Goal: Transaction & Acquisition: Book appointment/travel/reservation

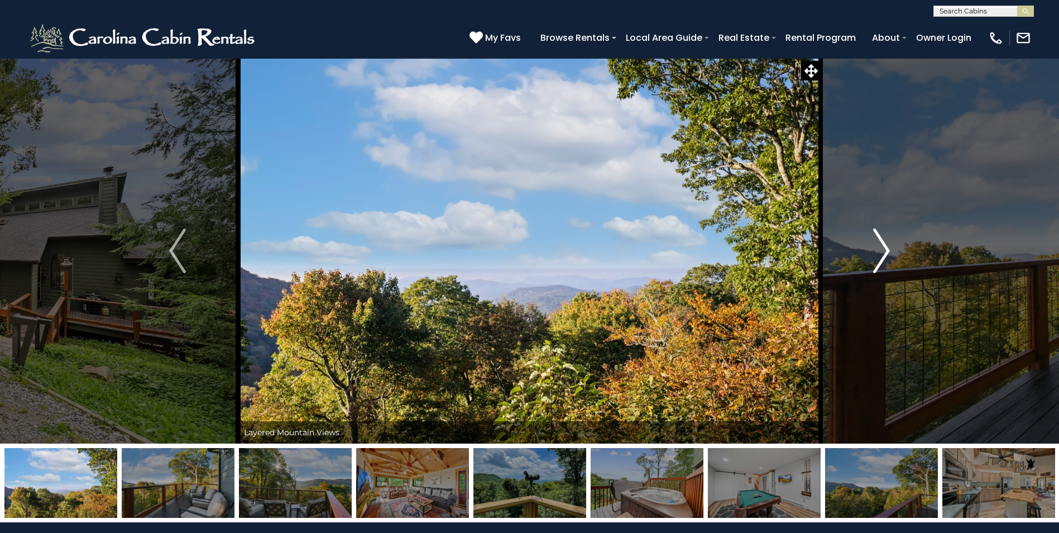
click at [882, 246] on img "Next" at bounding box center [881, 250] width 17 height 45
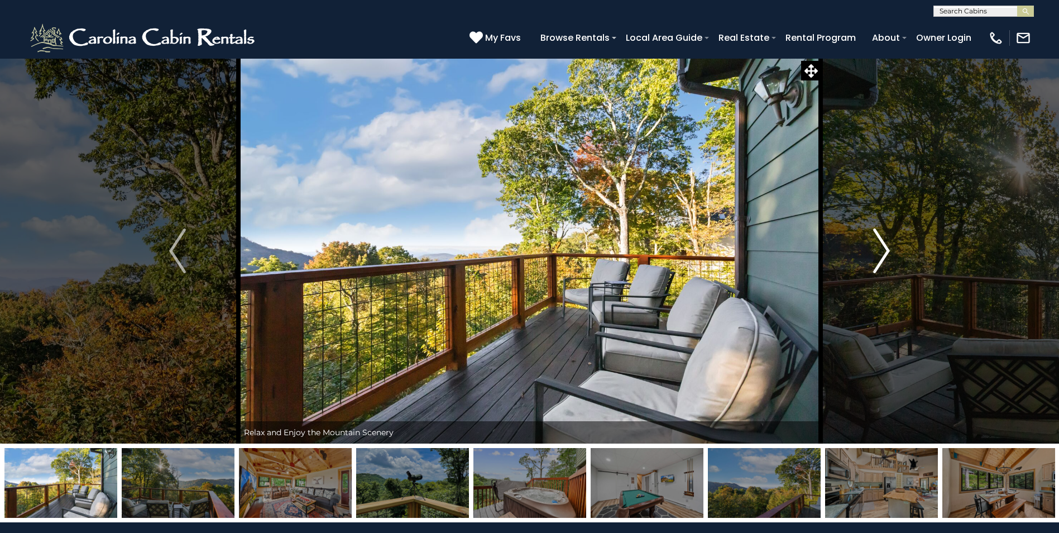
click at [882, 248] on img "Next" at bounding box center [881, 250] width 17 height 45
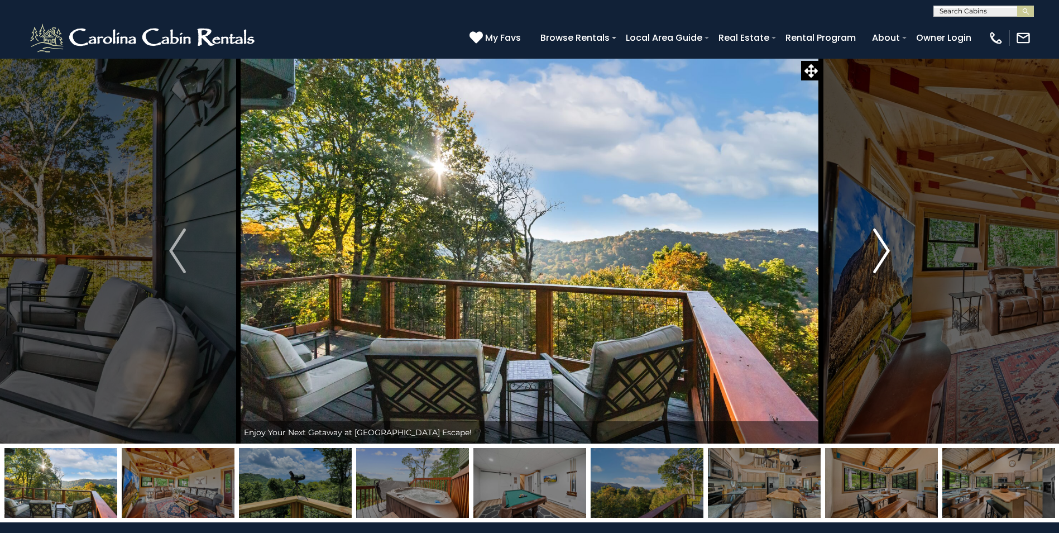
click at [882, 248] on img "Next" at bounding box center [881, 250] width 17 height 45
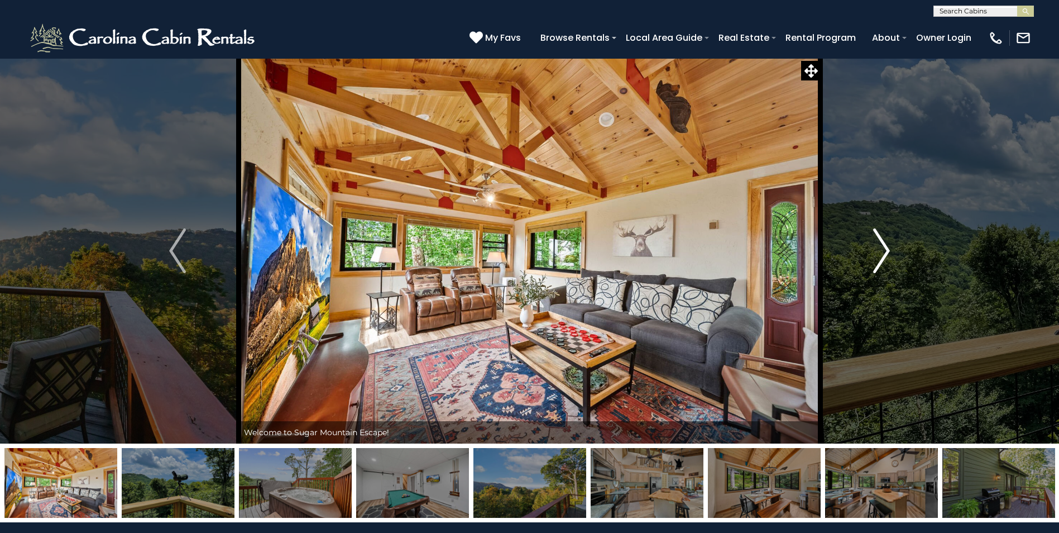
click at [882, 248] on img "Next" at bounding box center [881, 250] width 17 height 45
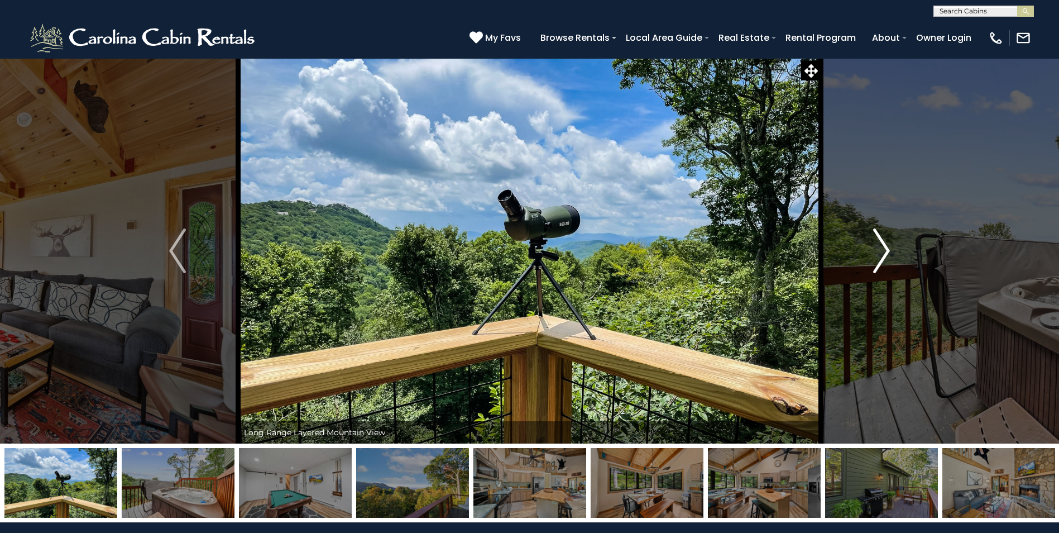
click at [882, 248] on img "Next" at bounding box center [881, 250] width 17 height 45
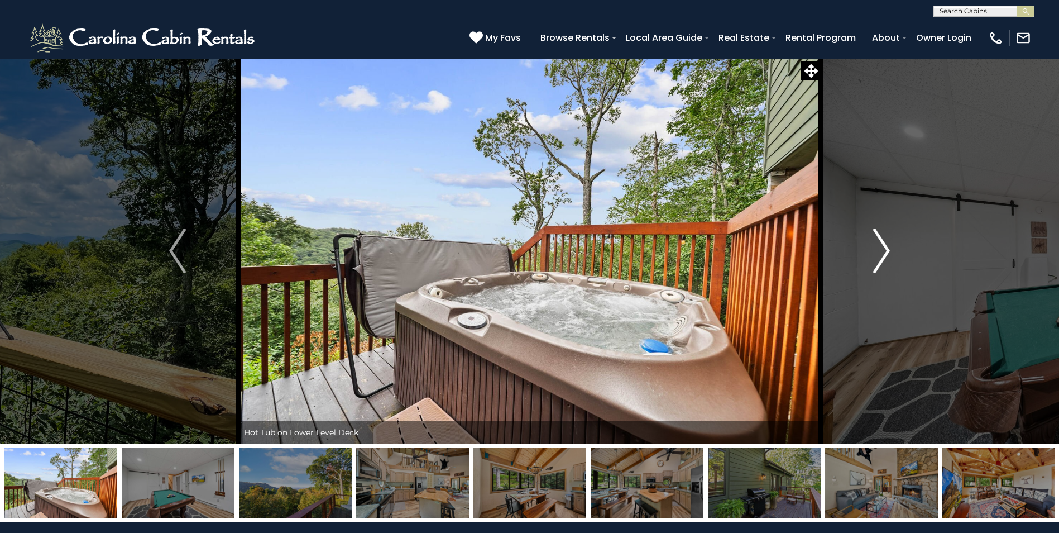
click at [882, 248] on img "Next" at bounding box center [881, 250] width 17 height 45
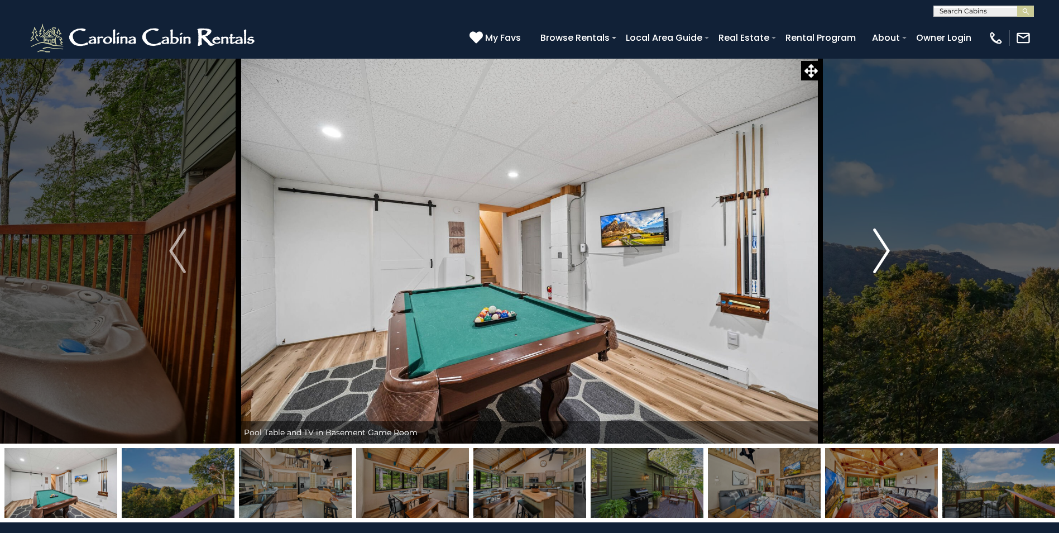
click at [882, 248] on img "Next" at bounding box center [881, 250] width 17 height 45
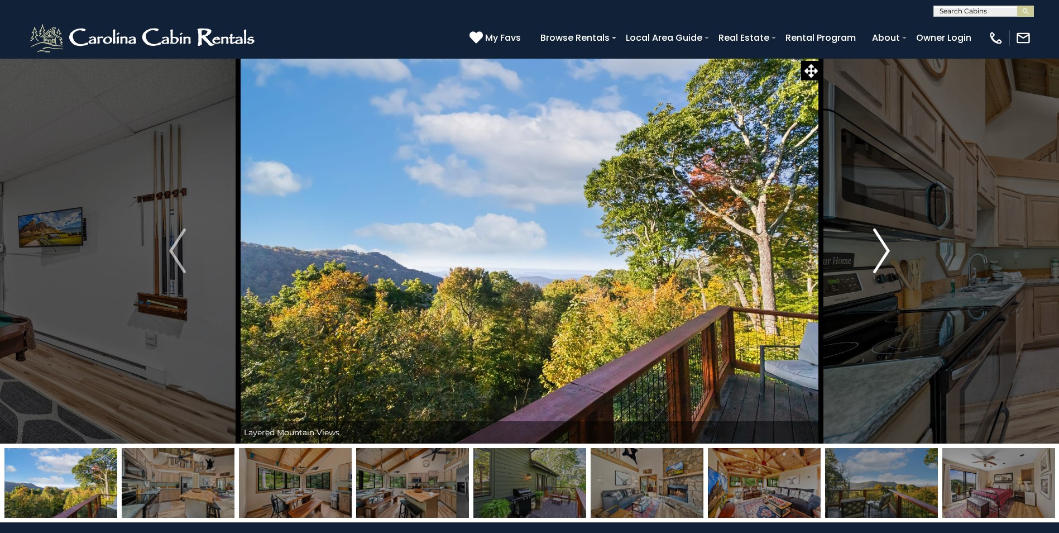
click at [882, 248] on img "Next" at bounding box center [881, 250] width 17 height 45
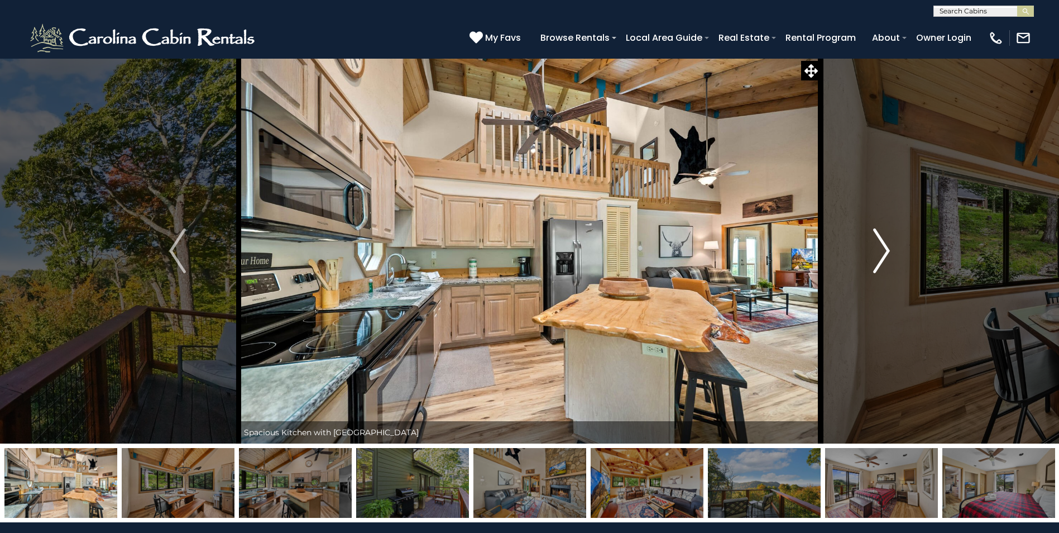
click at [882, 248] on img "Next" at bounding box center [881, 250] width 17 height 45
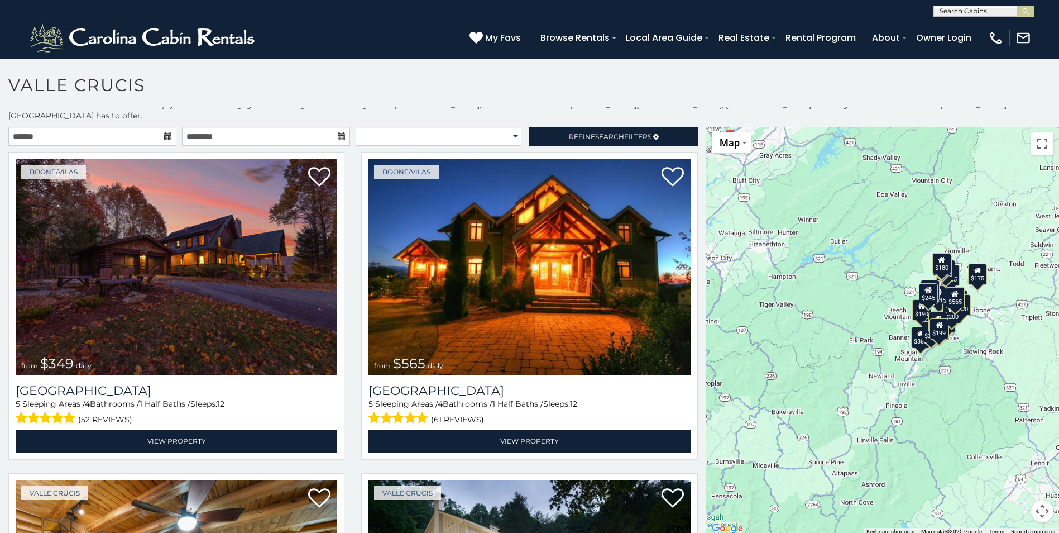
scroll to position [10, 0]
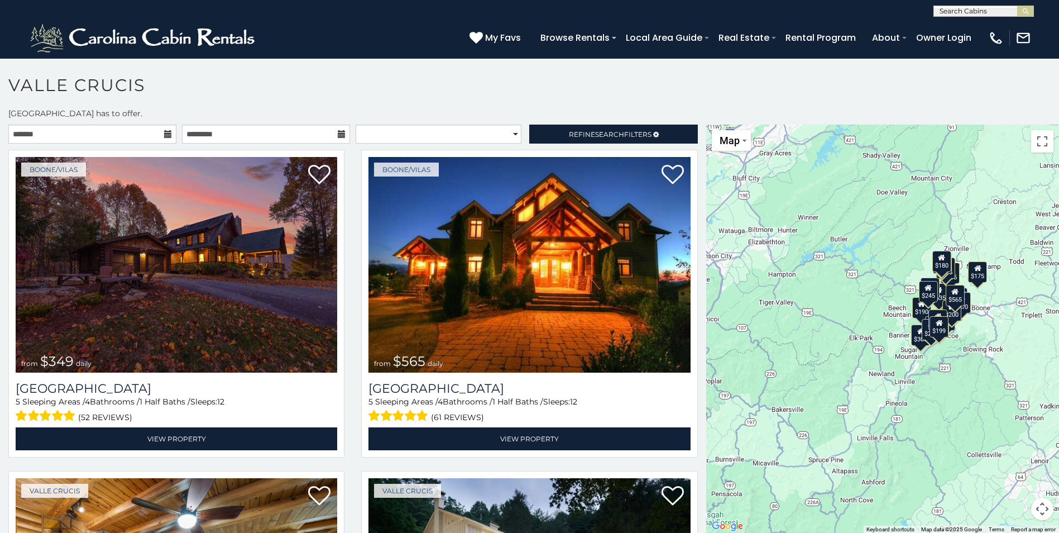
click at [867, 294] on div "$349 $565 $410 $635 $451 $400 $460 $525 $245 $305 $395 $210 $360 $210 $275 $230…" at bounding box center [882, 329] width 353 height 409
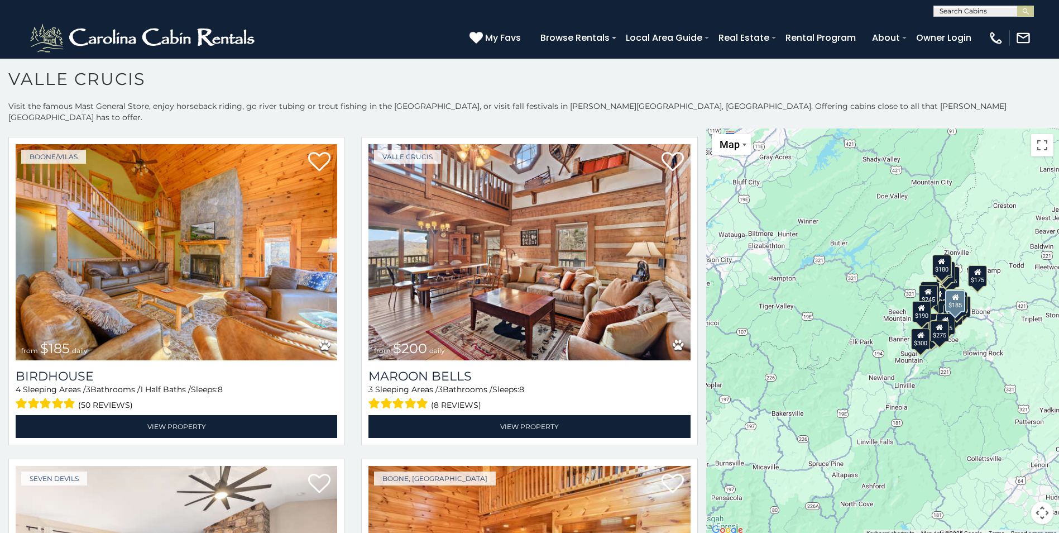
scroll to position [2847, 0]
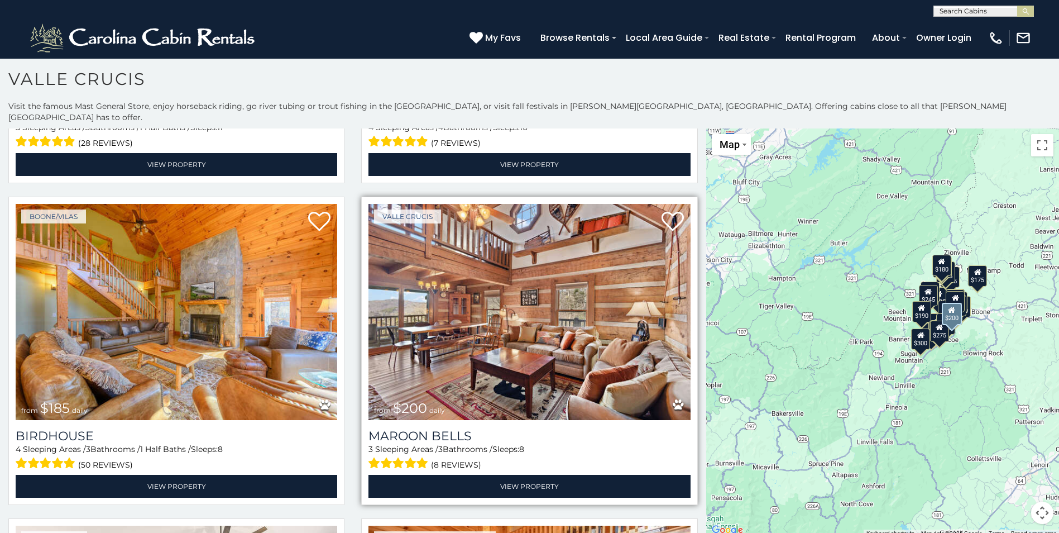
click at [477, 294] on img at bounding box center [529, 312] width 322 height 216
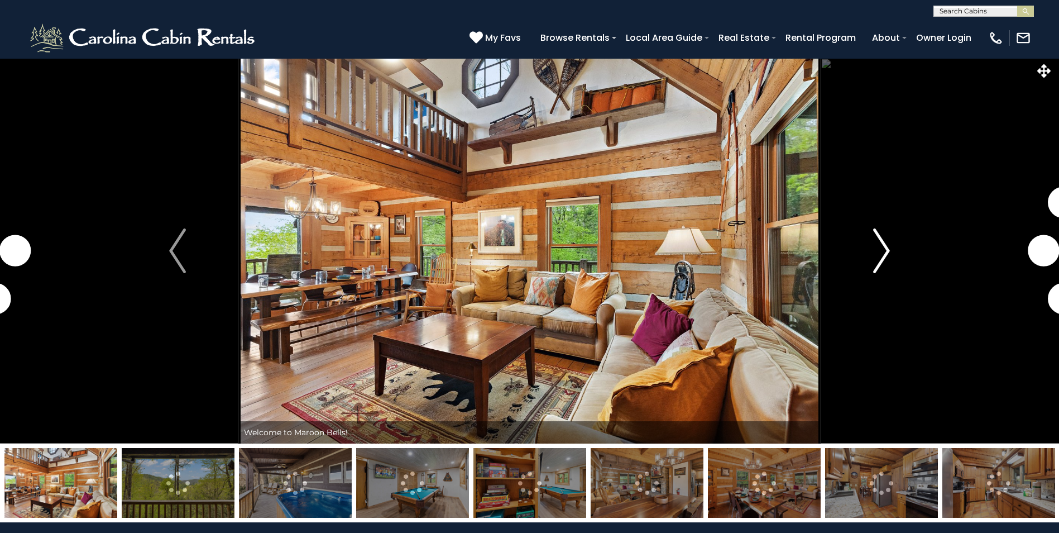
click at [882, 250] on img "Next" at bounding box center [881, 250] width 17 height 45
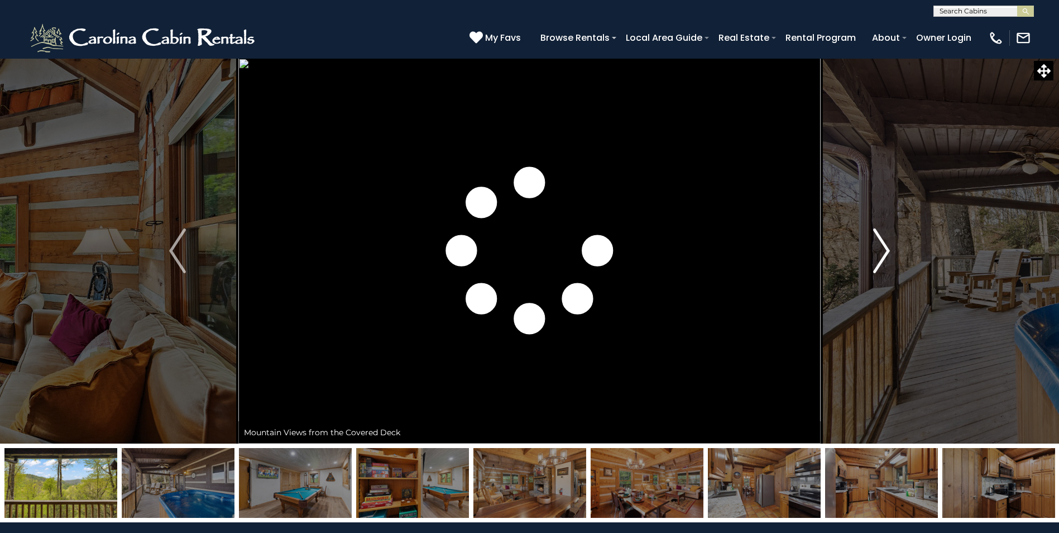
click at [884, 252] on img "Next" at bounding box center [881, 250] width 17 height 45
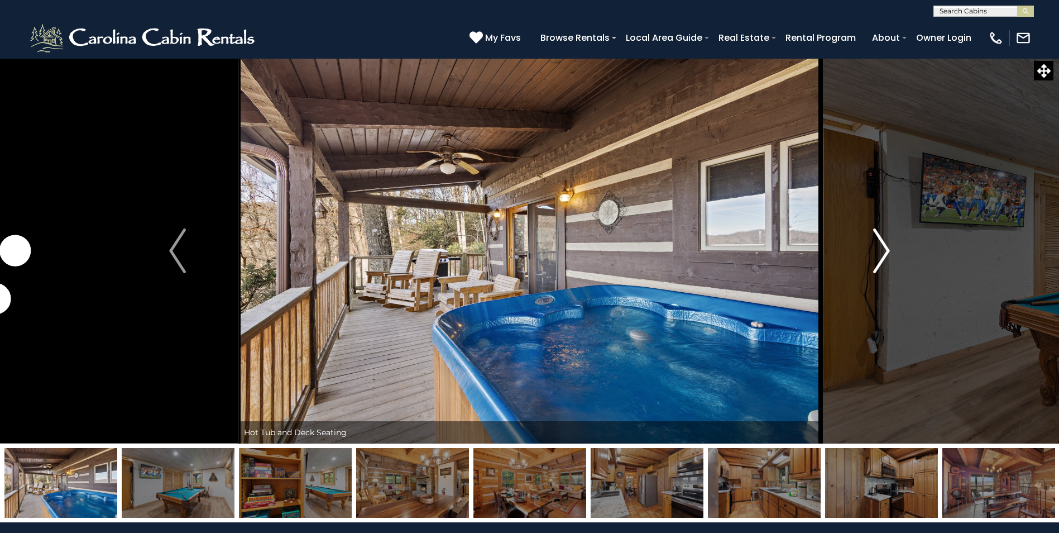
click at [884, 251] on img "Next" at bounding box center [881, 250] width 17 height 45
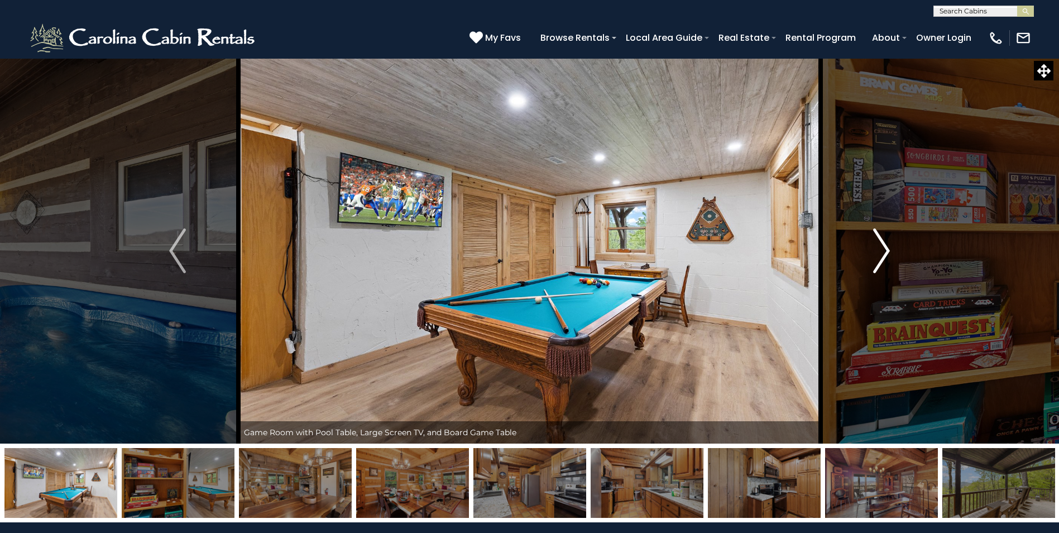
click at [884, 251] on img "Next" at bounding box center [881, 250] width 17 height 45
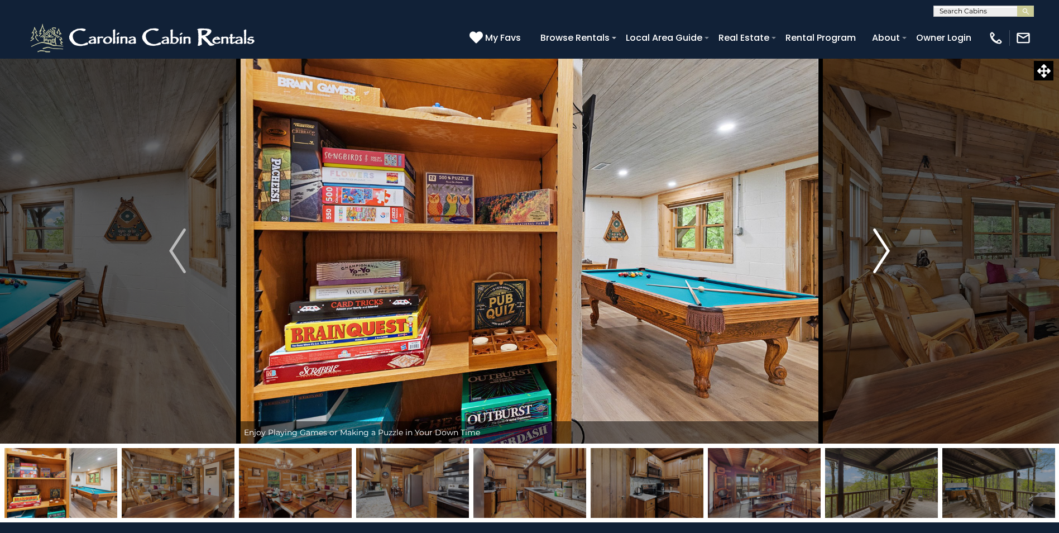
click at [884, 251] on img "Next" at bounding box center [881, 250] width 17 height 45
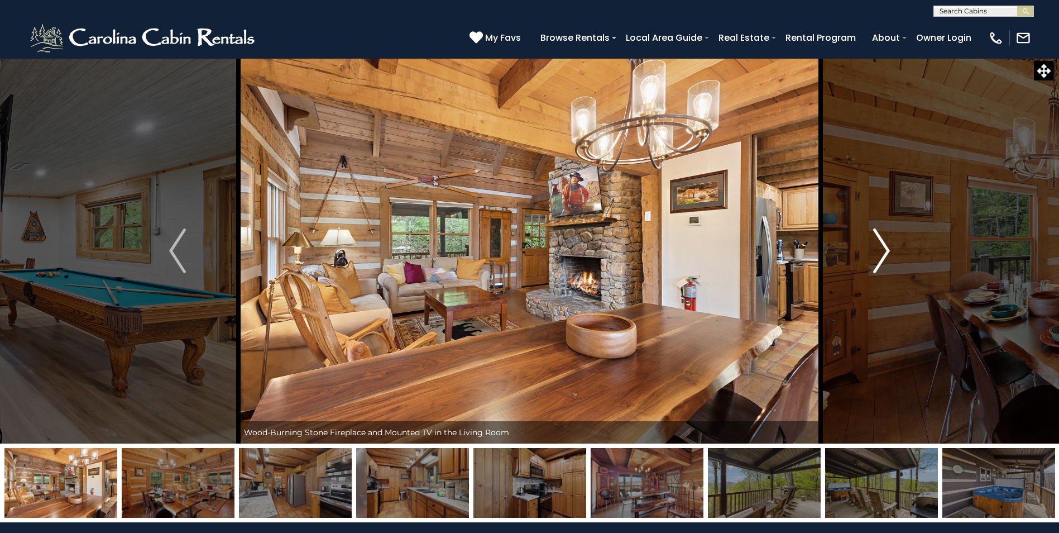
click at [884, 251] on img "Next" at bounding box center [881, 250] width 17 height 45
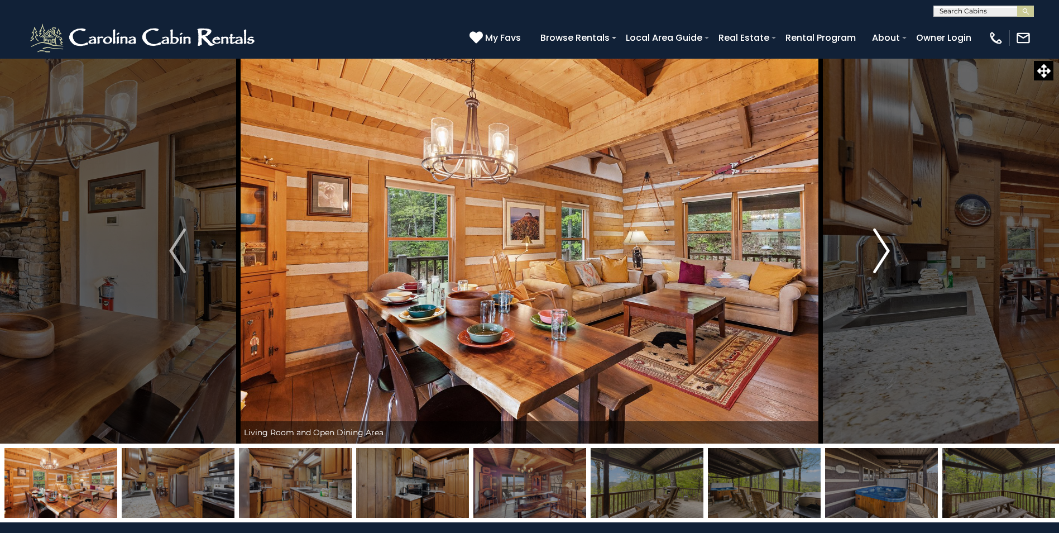
click at [884, 251] on img "Next" at bounding box center [881, 250] width 17 height 45
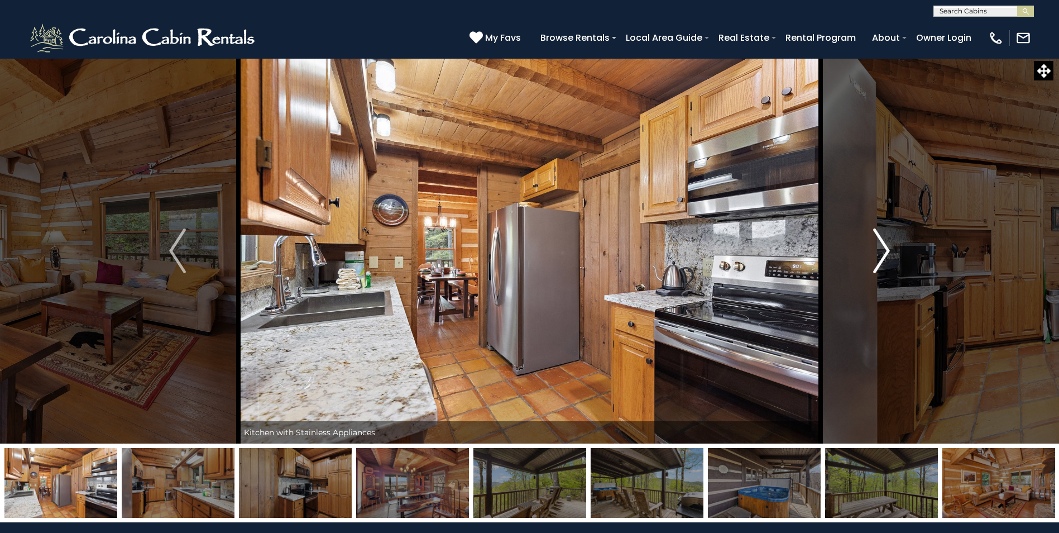
click at [884, 251] on img "Next" at bounding box center [881, 250] width 17 height 45
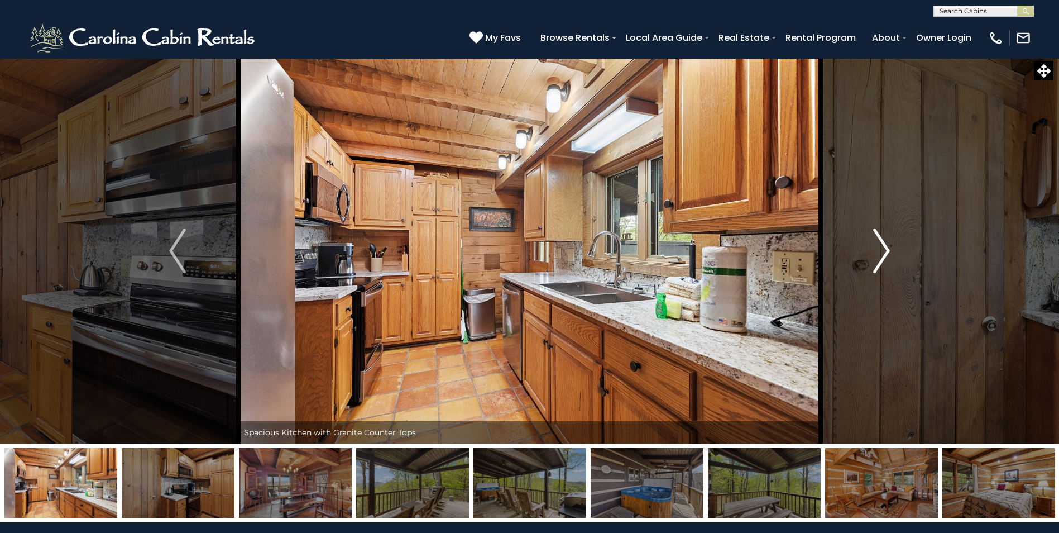
click at [884, 251] on img "Next" at bounding box center [881, 250] width 17 height 45
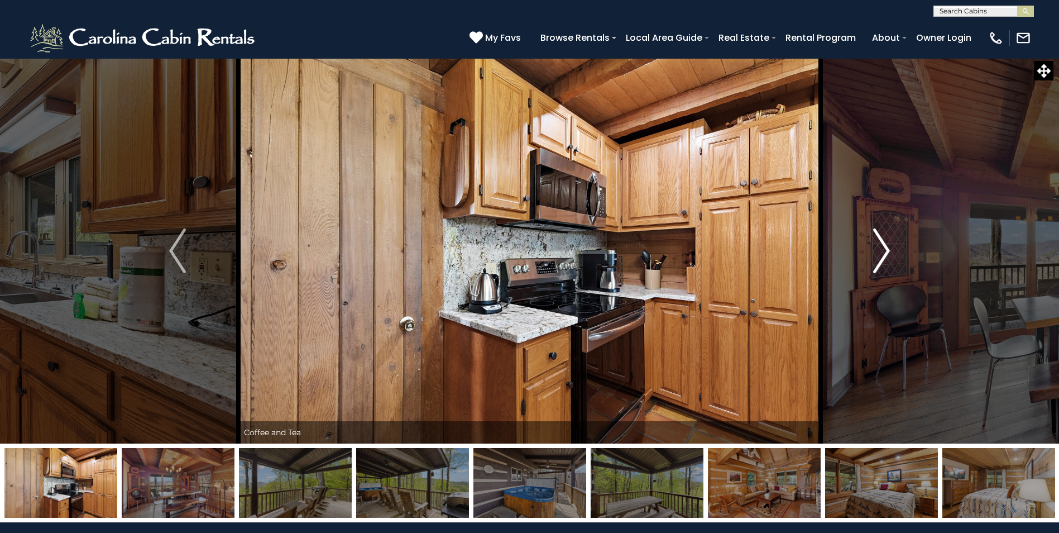
click at [884, 251] on img "Next" at bounding box center [881, 250] width 17 height 45
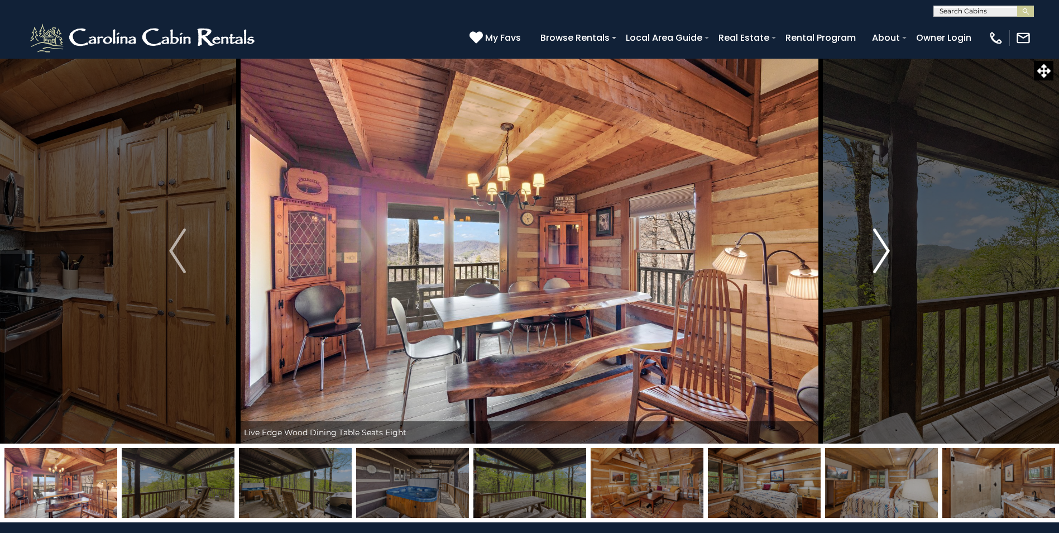
click at [884, 251] on img "Next" at bounding box center [881, 250] width 17 height 45
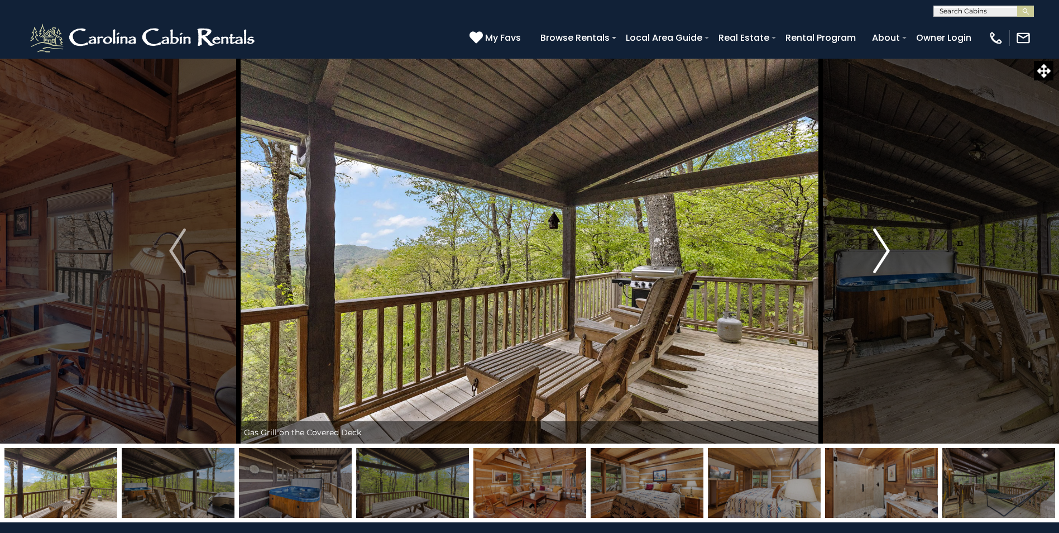
click at [884, 249] on img "Next" at bounding box center [881, 250] width 17 height 45
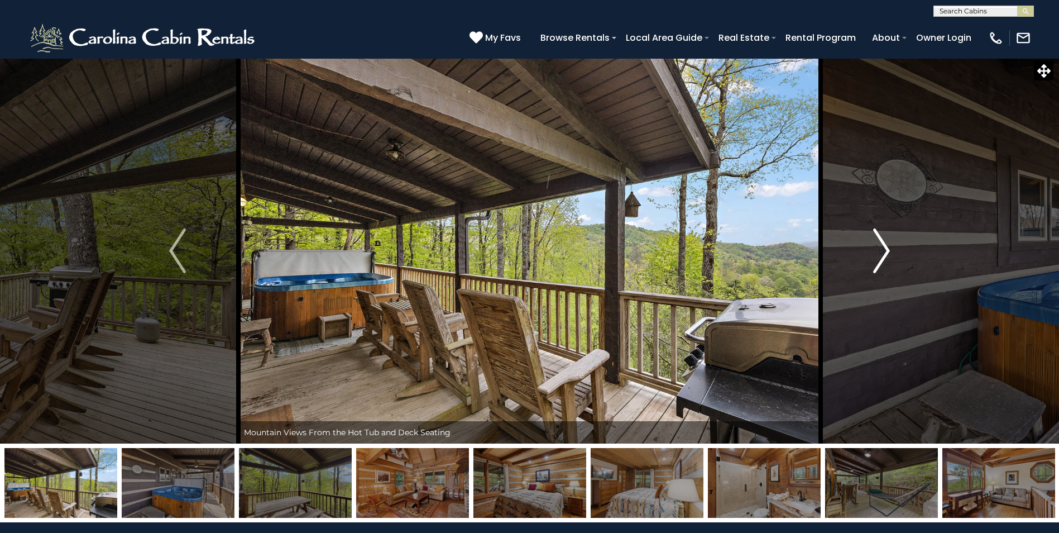
click at [884, 249] on img "Next" at bounding box center [881, 250] width 17 height 45
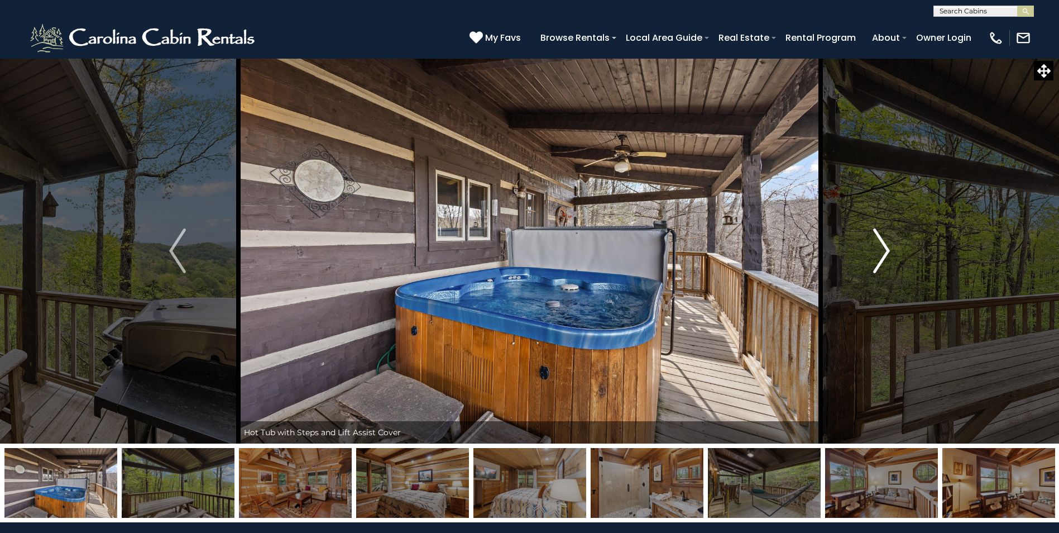
click at [884, 249] on img "Next" at bounding box center [881, 250] width 17 height 45
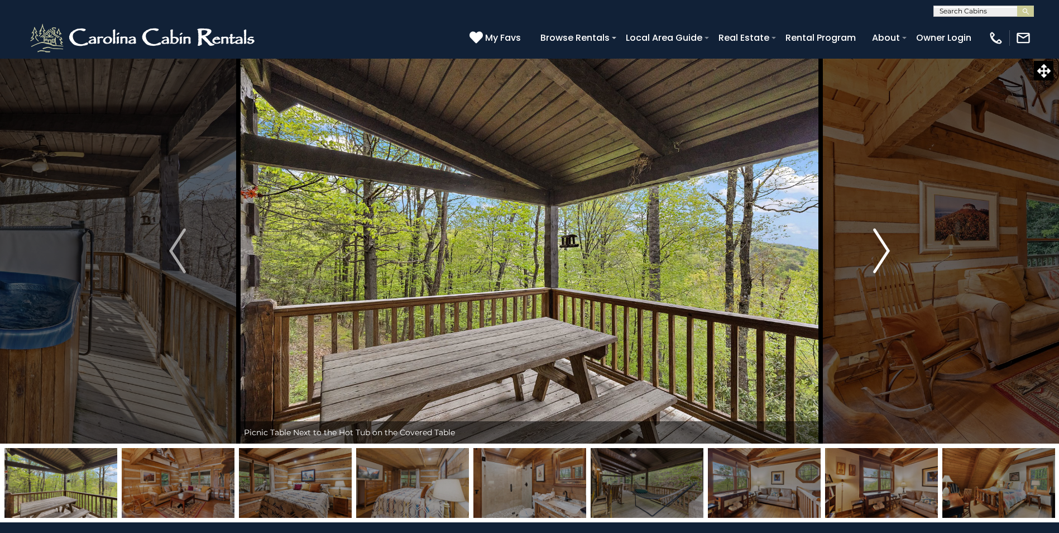
click at [884, 249] on img "Next" at bounding box center [881, 250] width 17 height 45
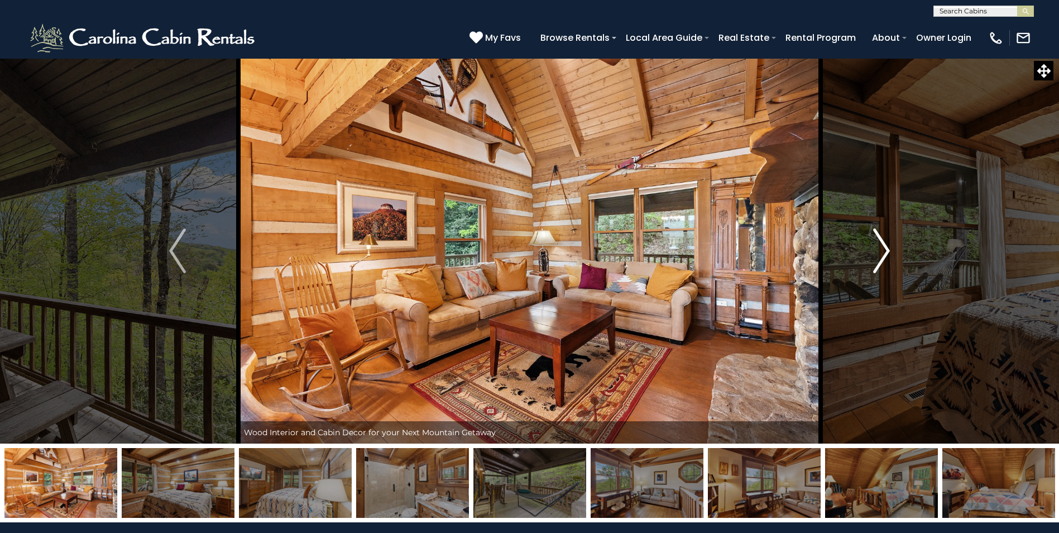
click at [884, 249] on img "Next" at bounding box center [881, 250] width 17 height 45
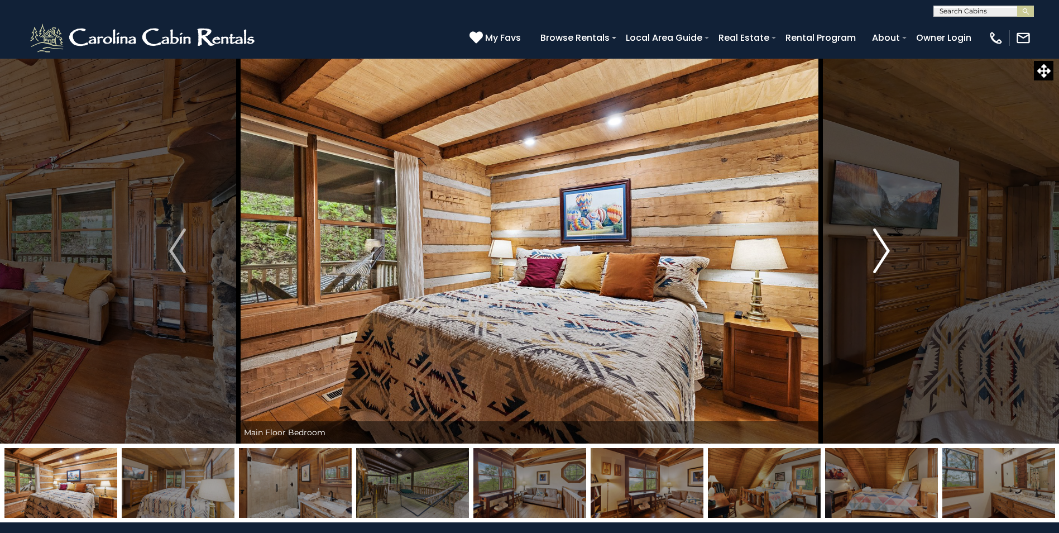
click at [884, 249] on img "Next" at bounding box center [881, 250] width 17 height 45
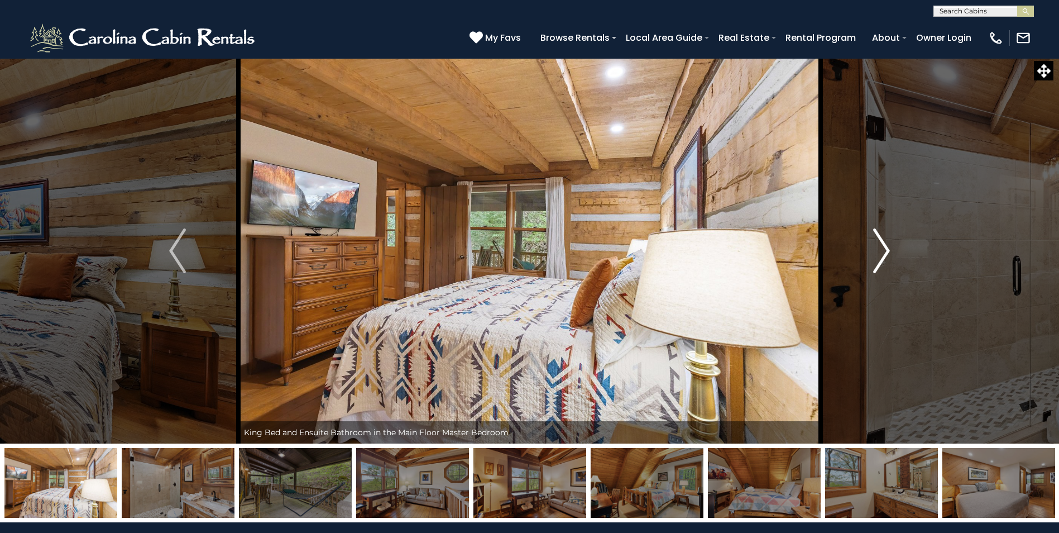
click at [884, 249] on img "Next" at bounding box center [881, 250] width 17 height 45
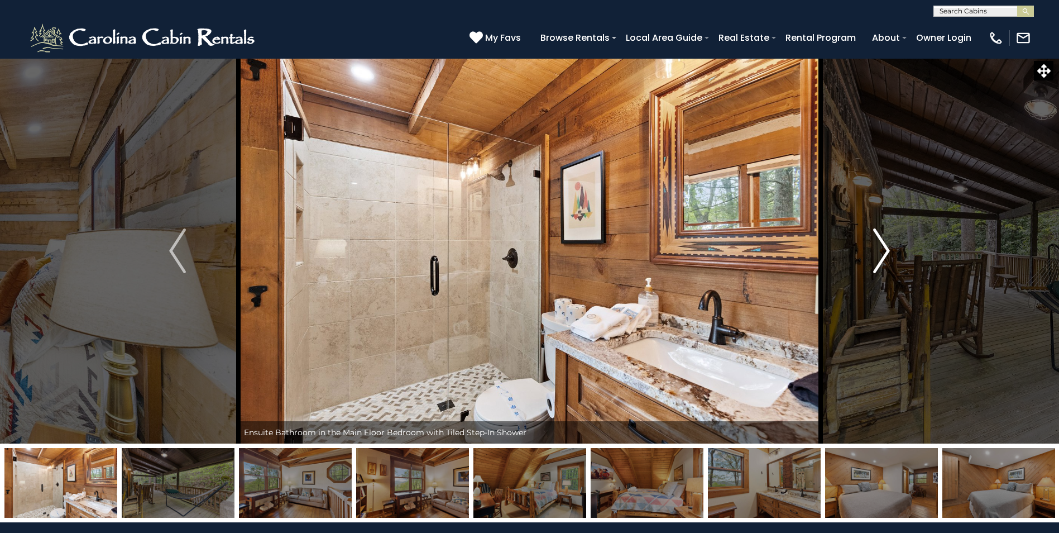
click at [884, 249] on img "Next" at bounding box center [881, 250] width 17 height 45
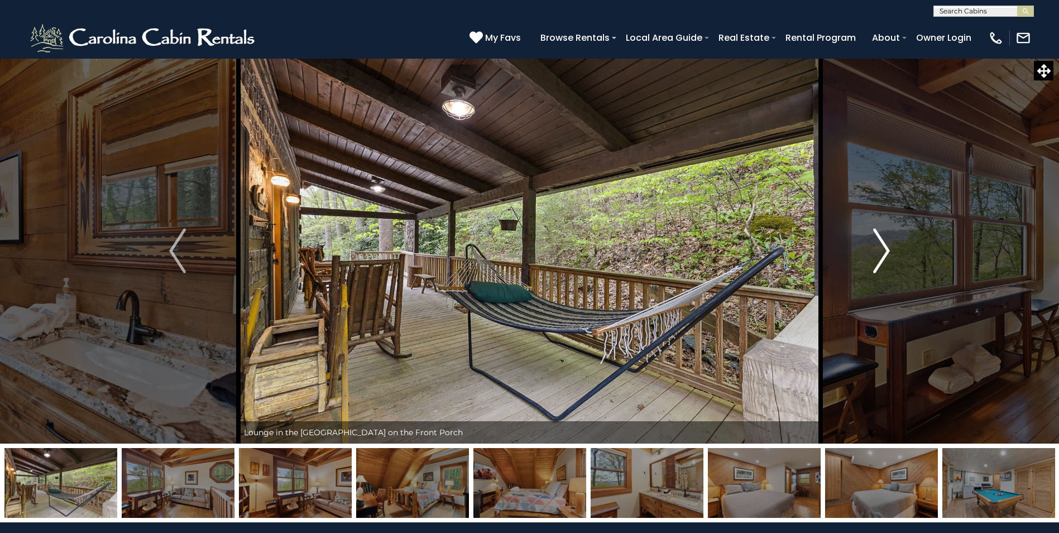
click at [884, 249] on img "Next" at bounding box center [881, 250] width 17 height 45
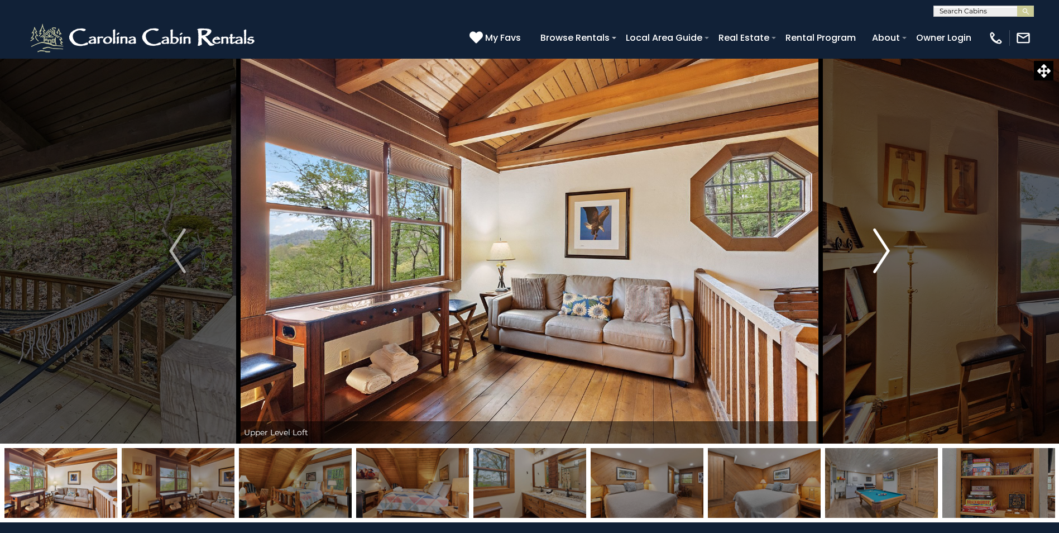
click at [884, 249] on img "Next" at bounding box center [881, 250] width 17 height 45
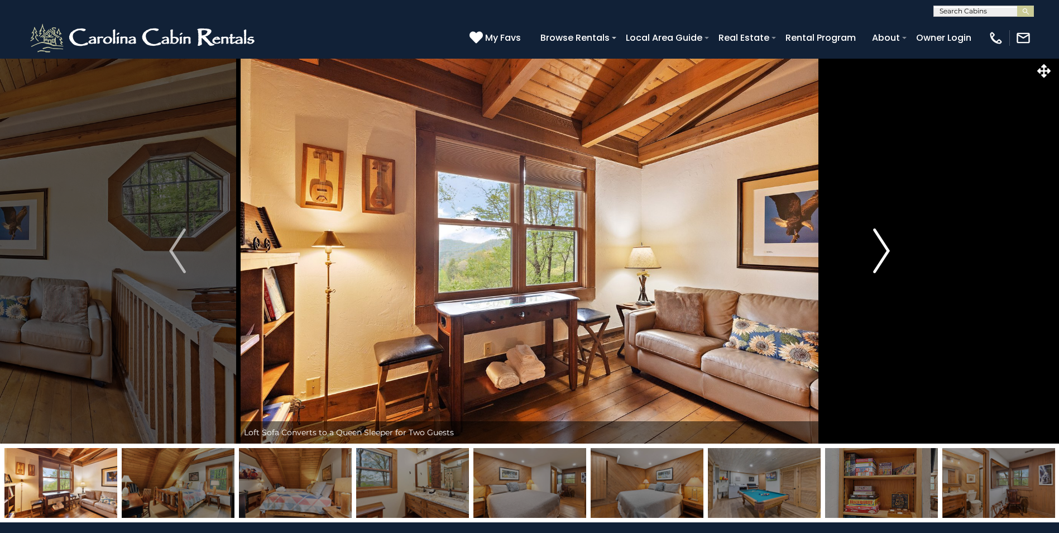
click at [884, 249] on img "Next" at bounding box center [881, 250] width 17 height 45
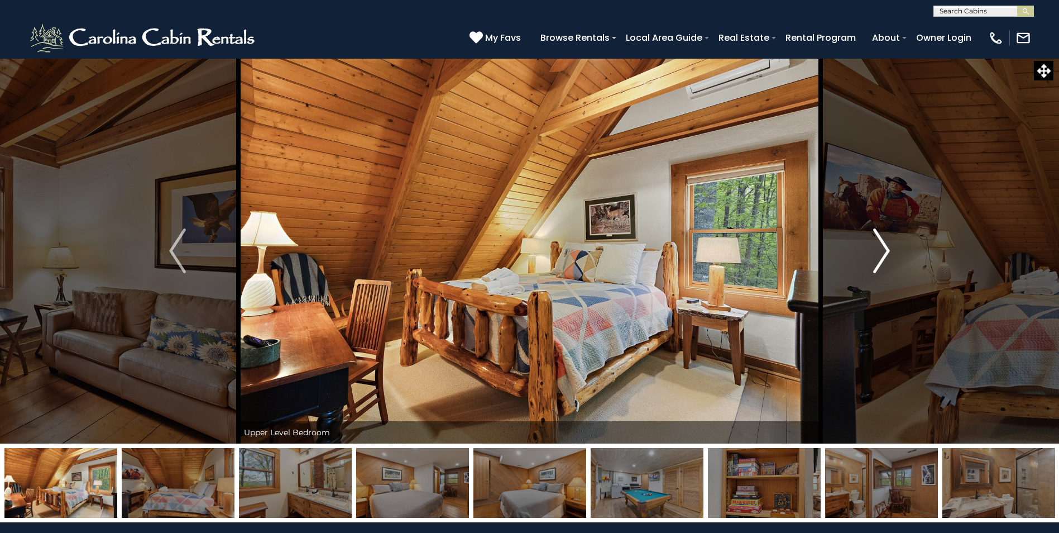
click at [884, 249] on img "Next" at bounding box center [881, 250] width 17 height 45
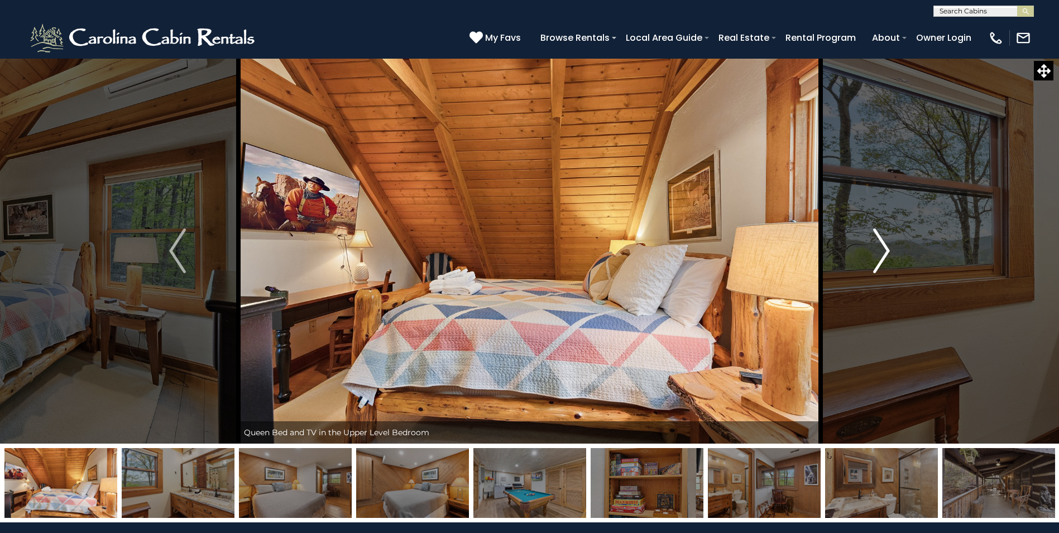
click at [884, 249] on img "Next" at bounding box center [881, 250] width 17 height 45
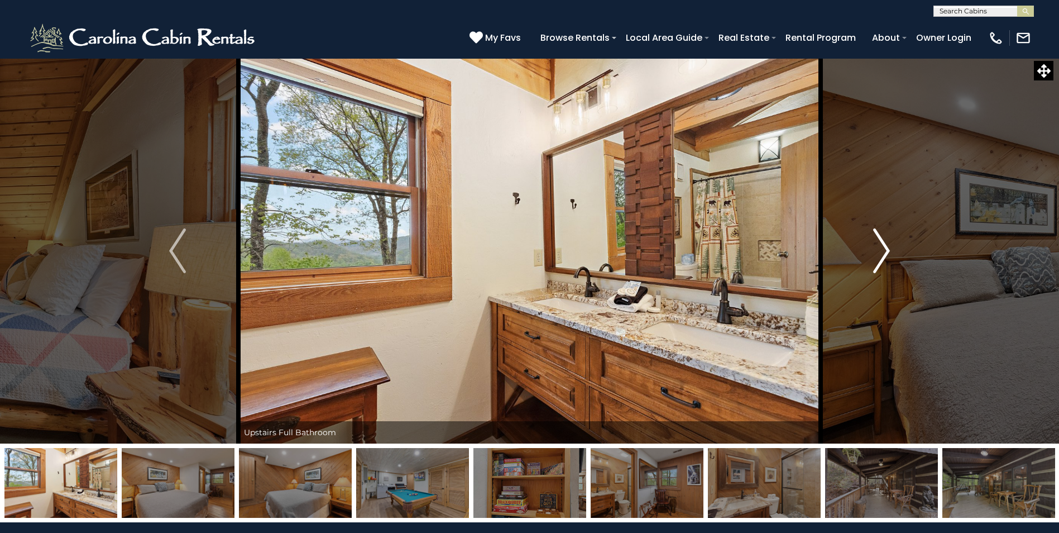
click at [884, 249] on img "Next" at bounding box center [881, 250] width 17 height 45
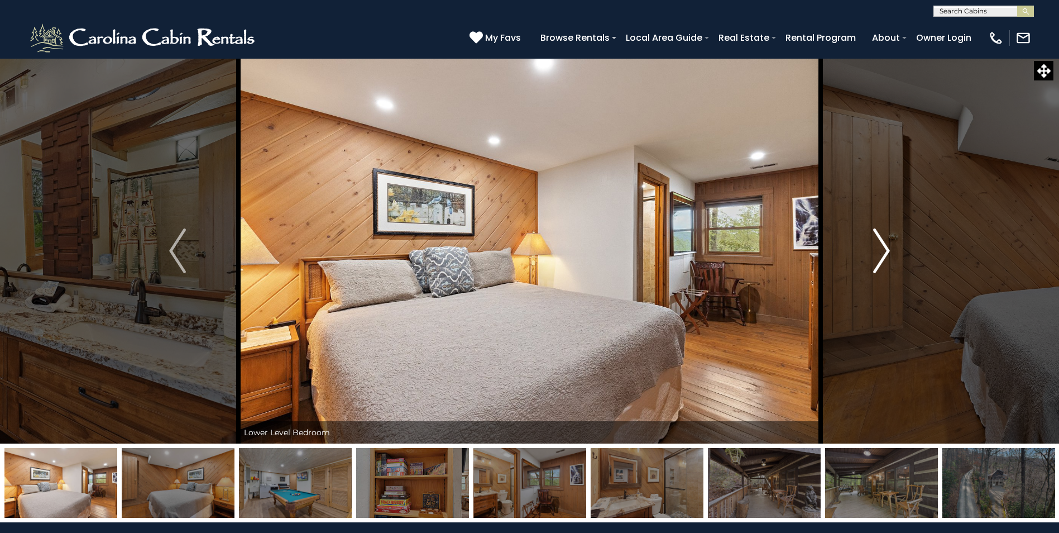
click at [884, 249] on img "Next" at bounding box center [881, 250] width 17 height 45
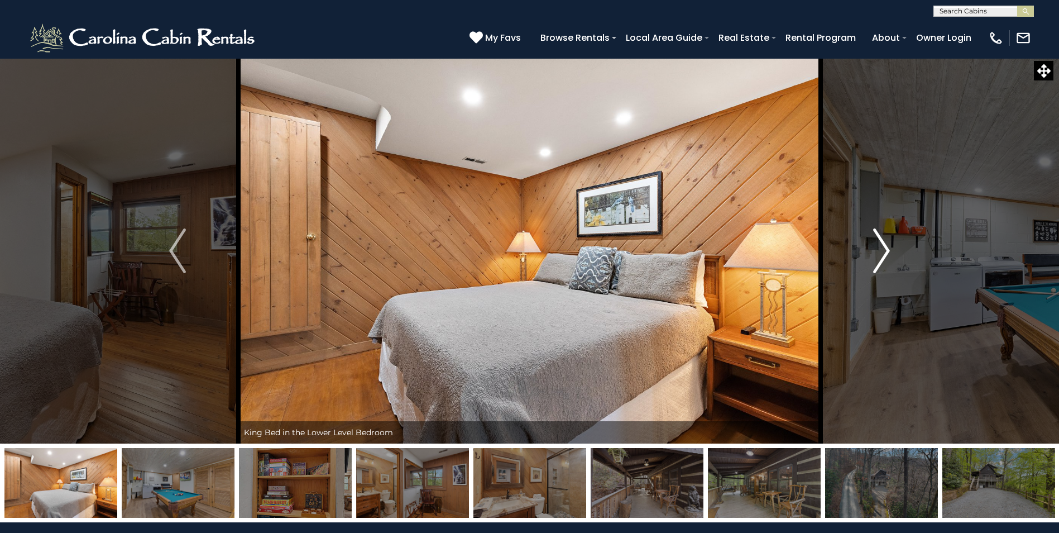
click at [884, 249] on img "Next" at bounding box center [881, 250] width 17 height 45
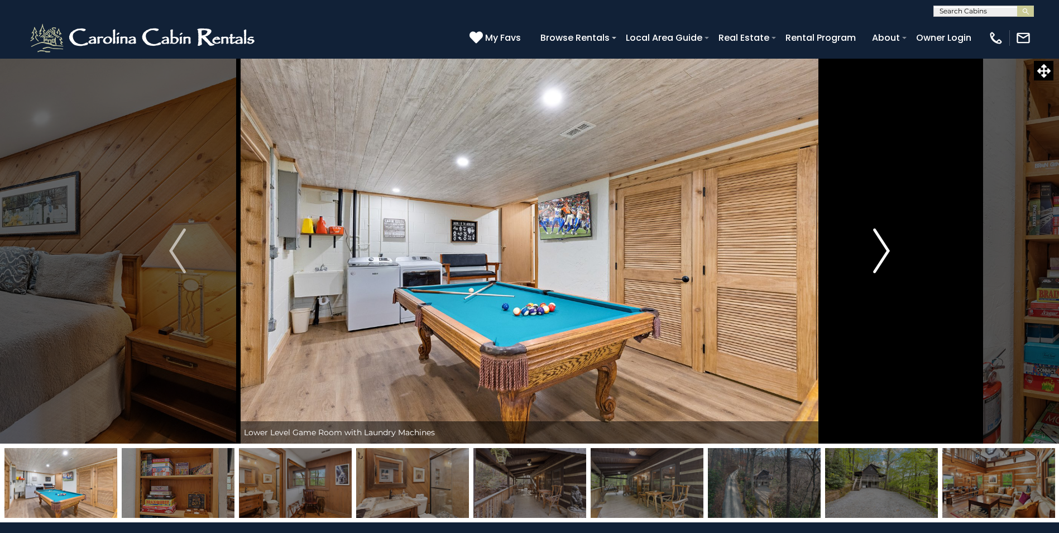
click at [884, 249] on img "Next" at bounding box center [881, 250] width 17 height 45
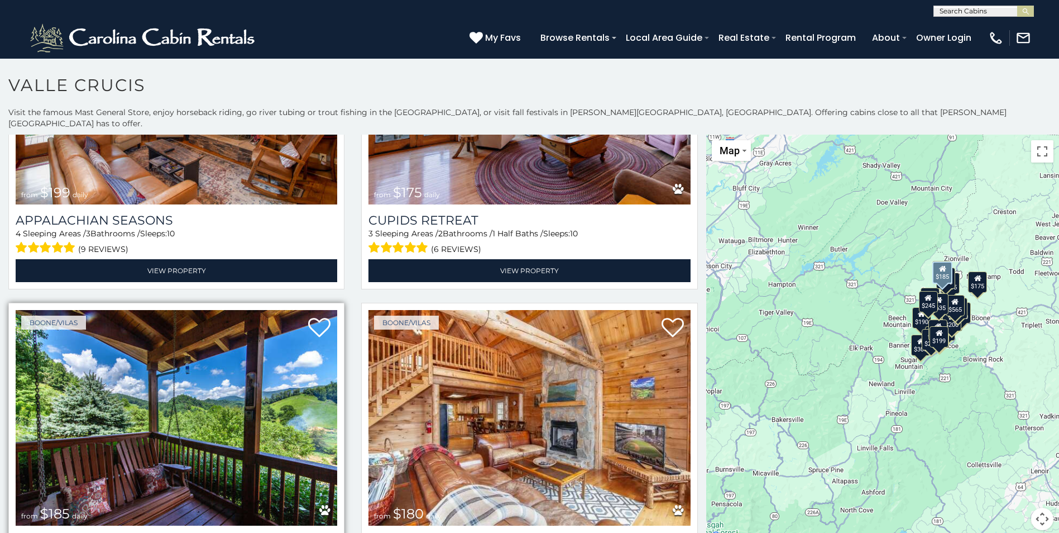
scroll to position [4387, 0]
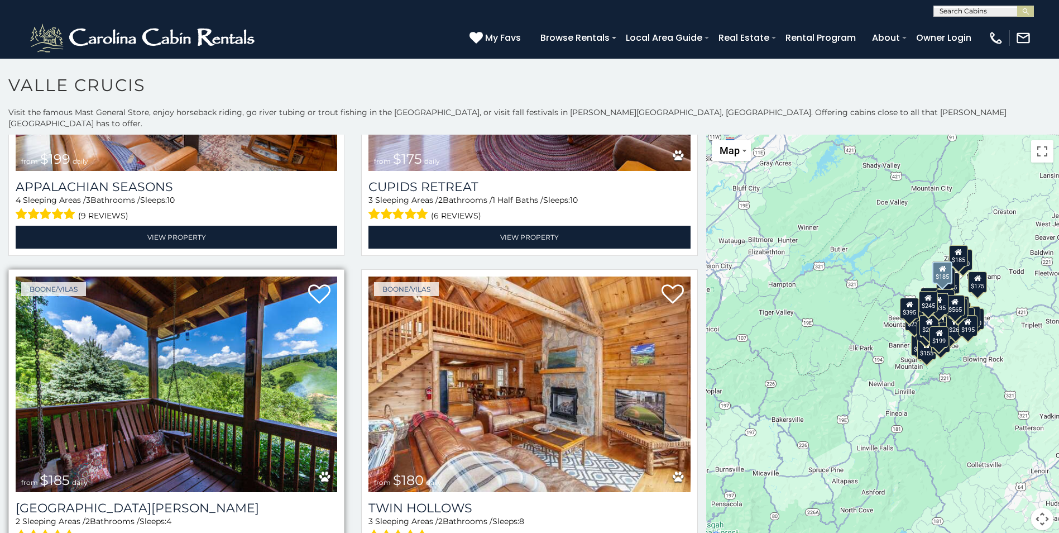
click at [147, 351] on img at bounding box center [177, 384] width 322 height 216
click at [181, 418] on img at bounding box center [177, 384] width 322 height 216
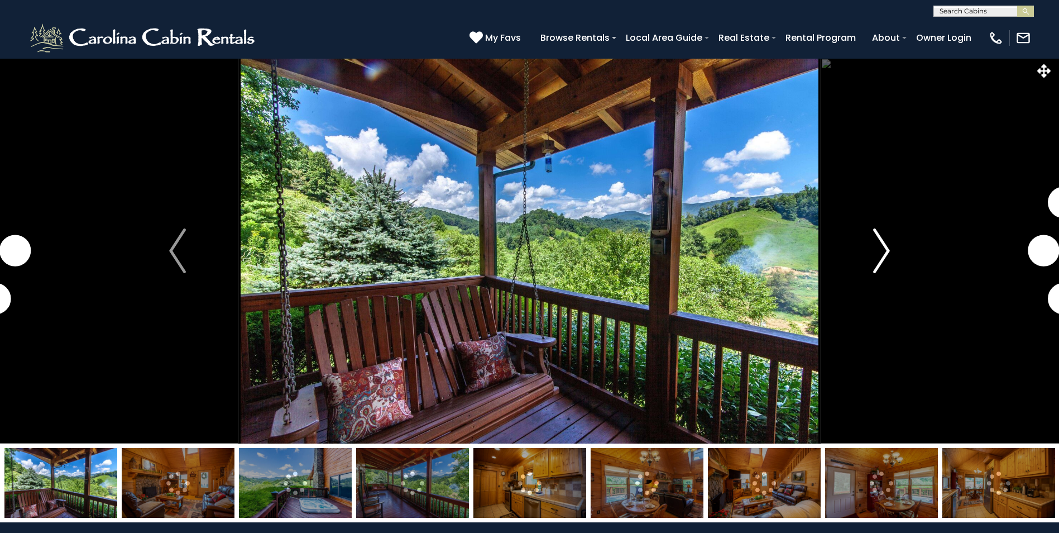
click at [884, 247] on img "Next" at bounding box center [881, 250] width 17 height 45
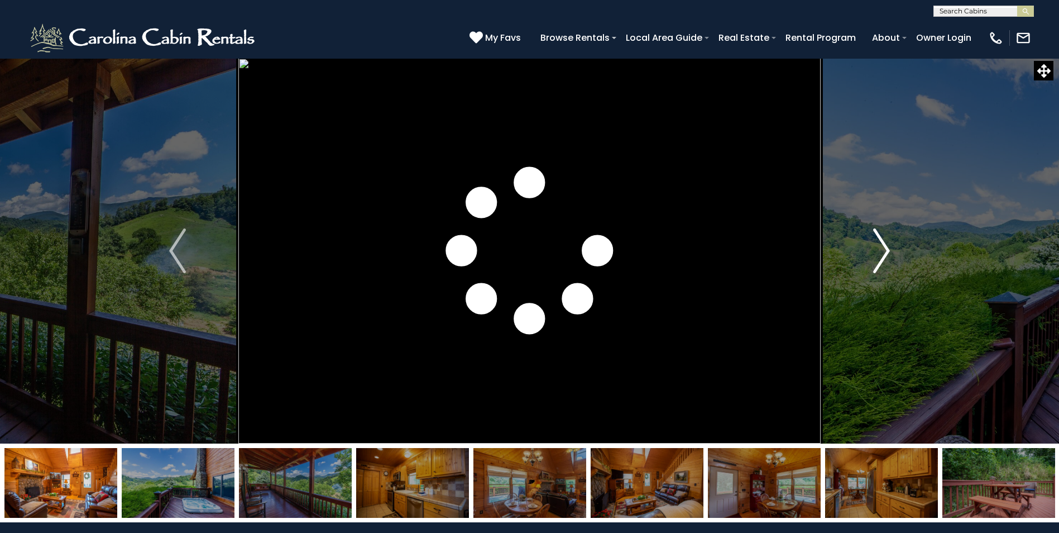
click at [884, 247] on img "Next" at bounding box center [881, 250] width 17 height 45
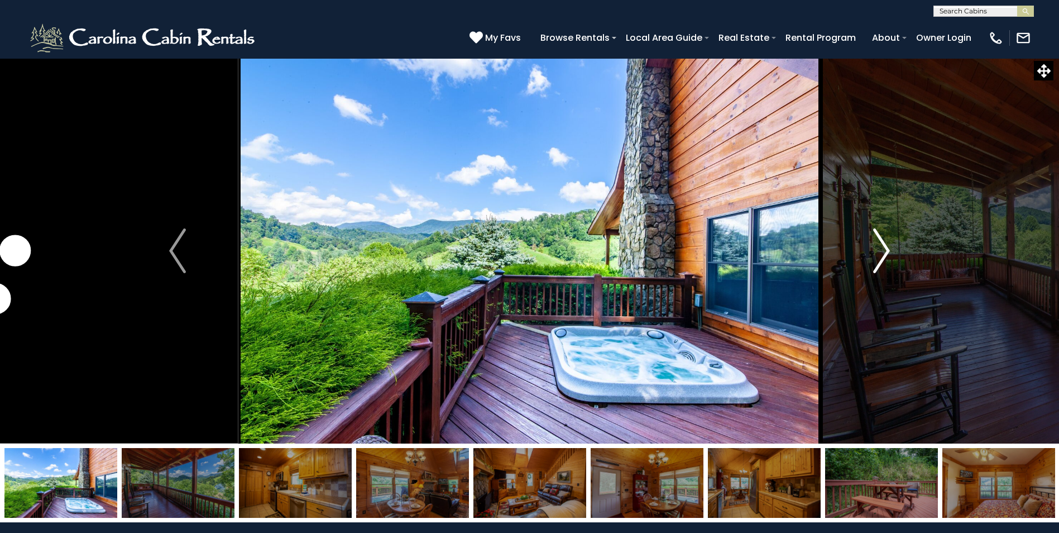
click at [884, 247] on img "Next" at bounding box center [881, 250] width 17 height 45
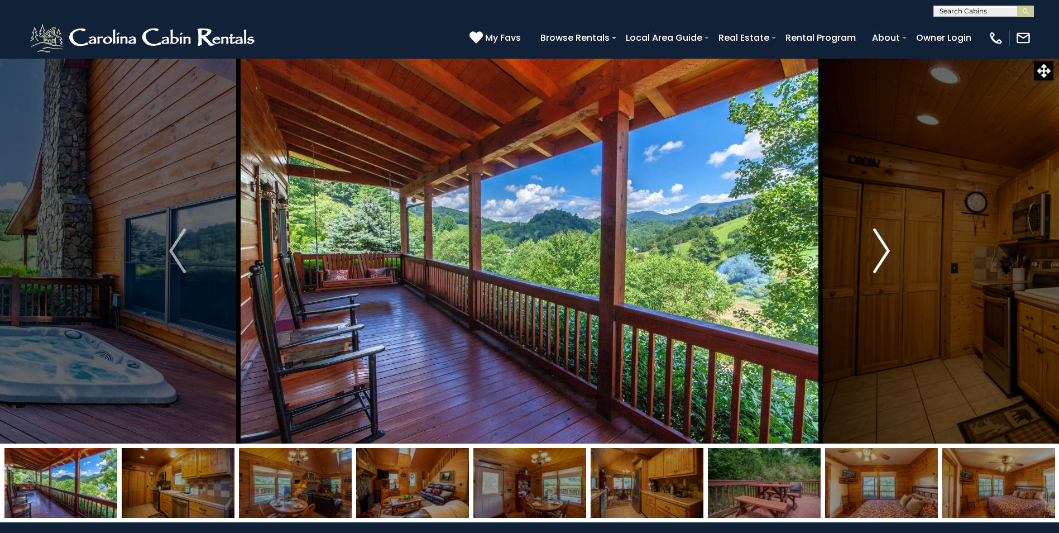
click at [884, 247] on img "Next" at bounding box center [881, 250] width 17 height 45
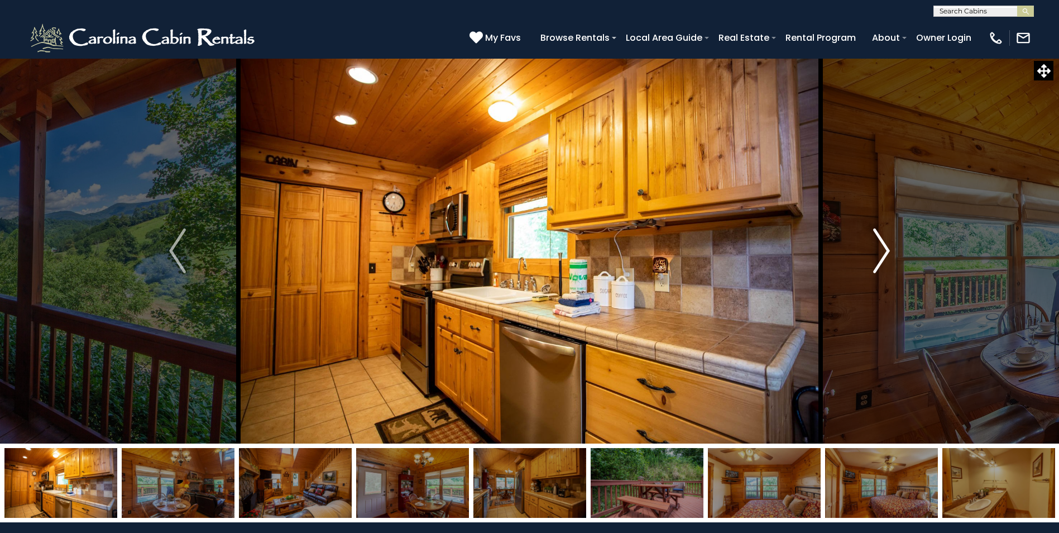
click at [884, 247] on img "Next" at bounding box center [881, 250] width 17 height 45
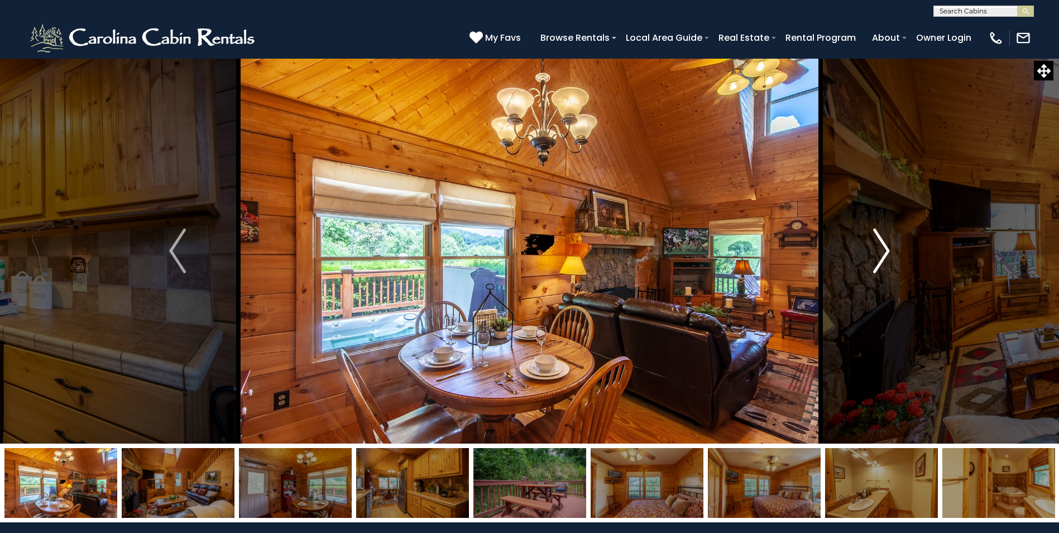
click at [884, 247] on img "Next" at bounding box center [881, 250] width 17 height 45
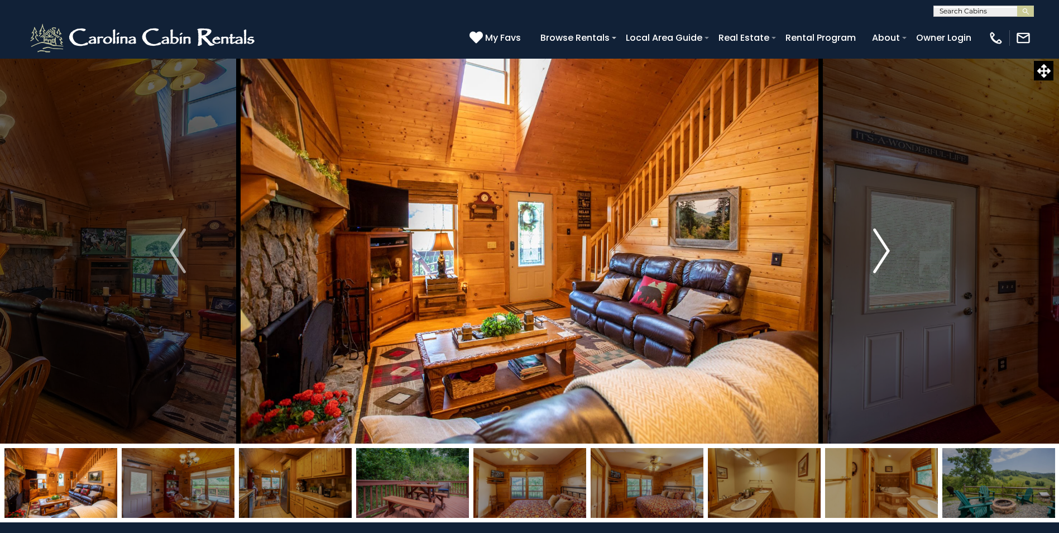
click at [884, 247] on img "Next" at bounding box center [881, 250] width 17 height 45
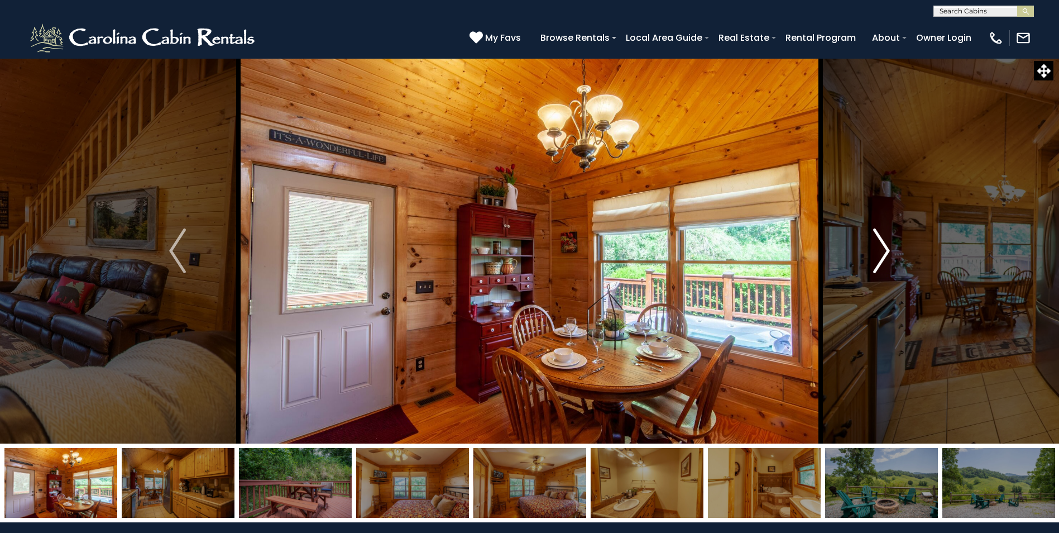
click at [884, 247] on img "Next" at bounding box center [881, 250] width 17 height 45
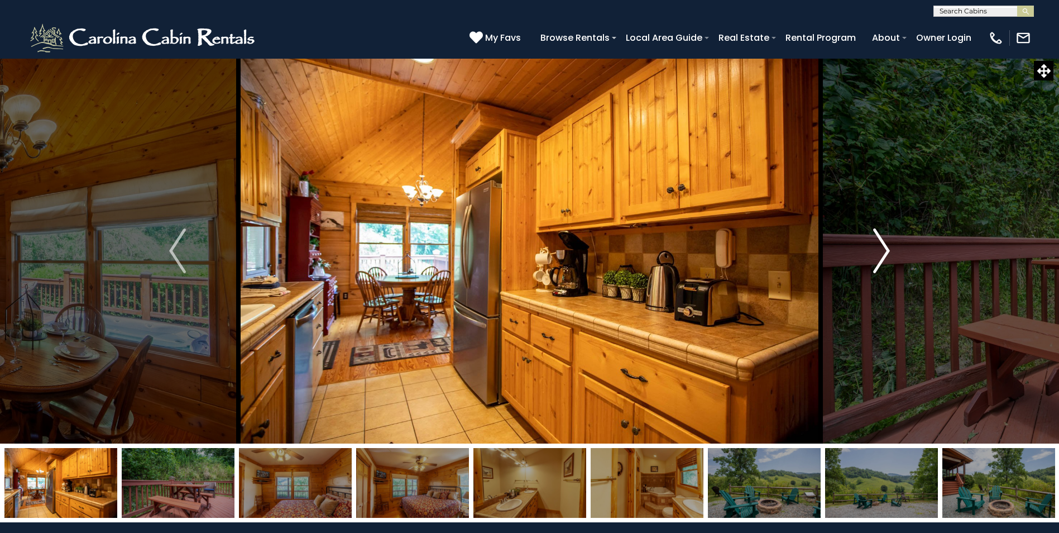
click at [884, 247] on img "Next" at bounding box center [881, 250] width 17 height 45
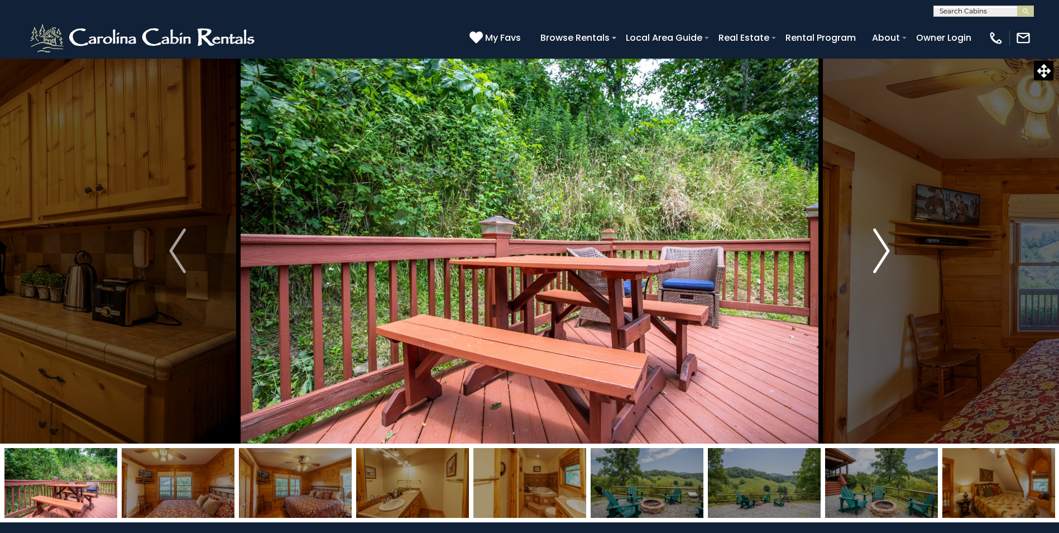
click at [884, 247] on img "Next" at bounding box center [881, 250] width 17 height 45
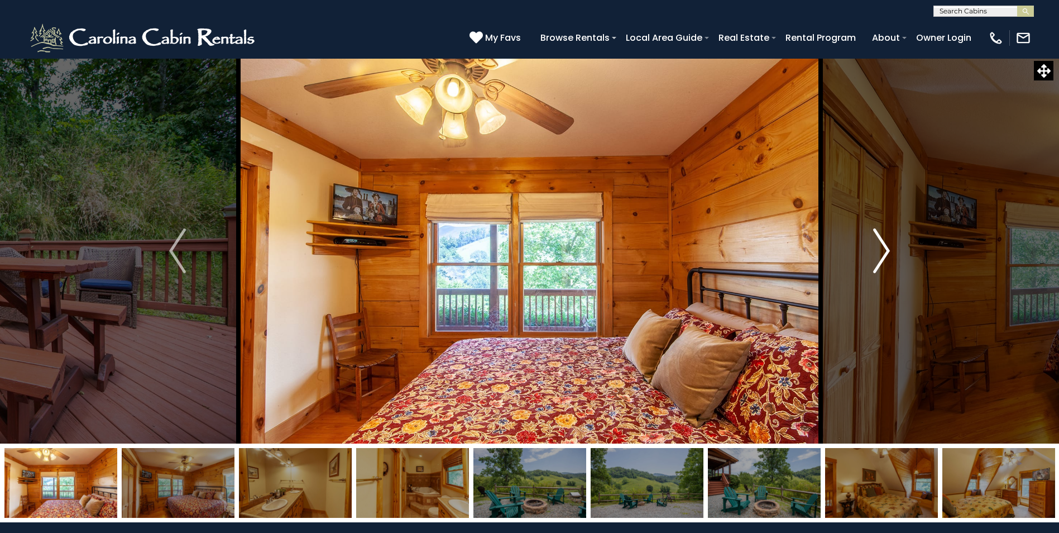
click at [884, 247] on img "Next" at bounding box center [881, 250] width 17 height 45
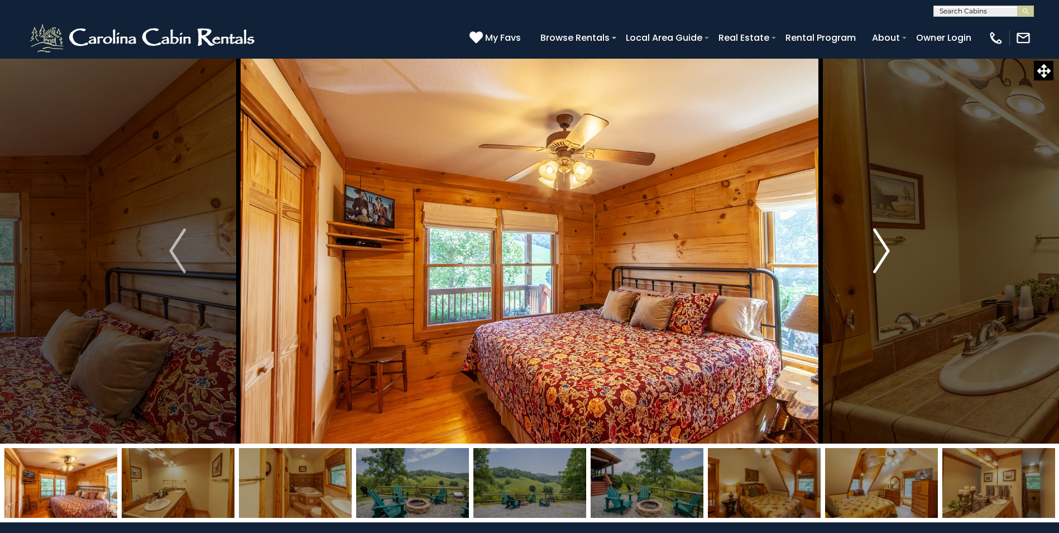
click at [884, 247] on img "Next" at bounding box center [881, 250] width 17 height 45
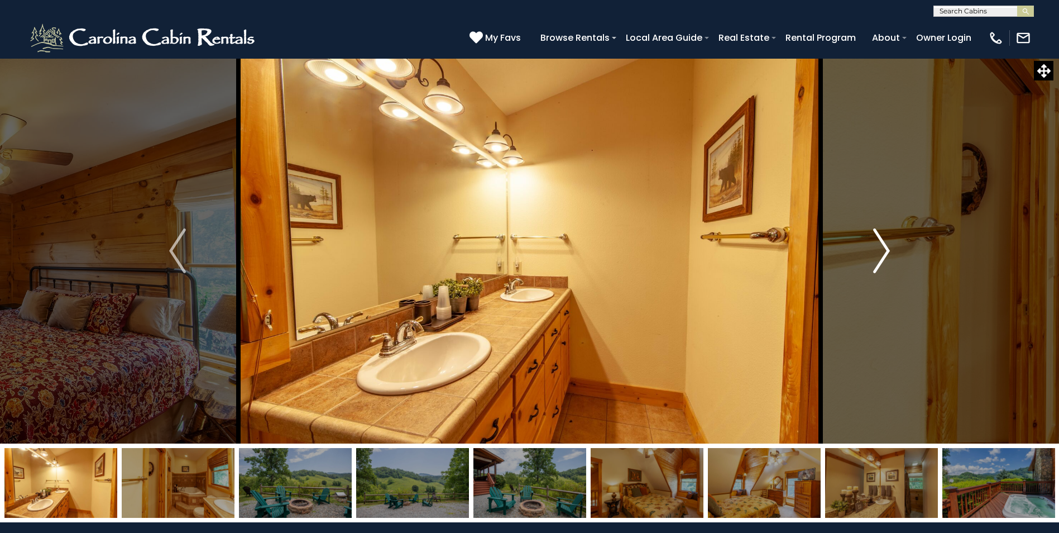
click at [884, 247] on img "Next" at bounding box center [881, 250] width 17 height 45
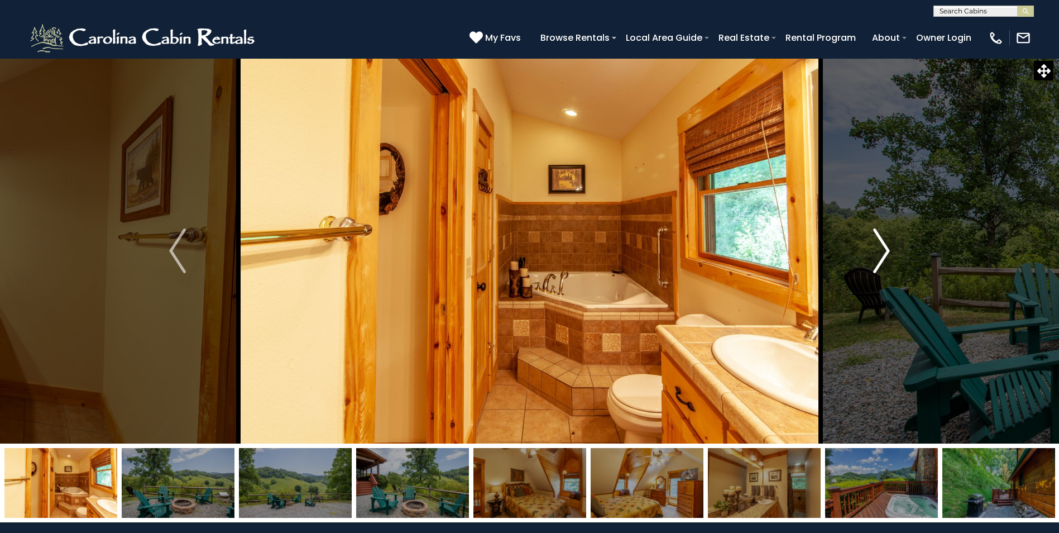
click at [884, 247] on img "Next" at bounding box center [881, 250] width 17 height 45
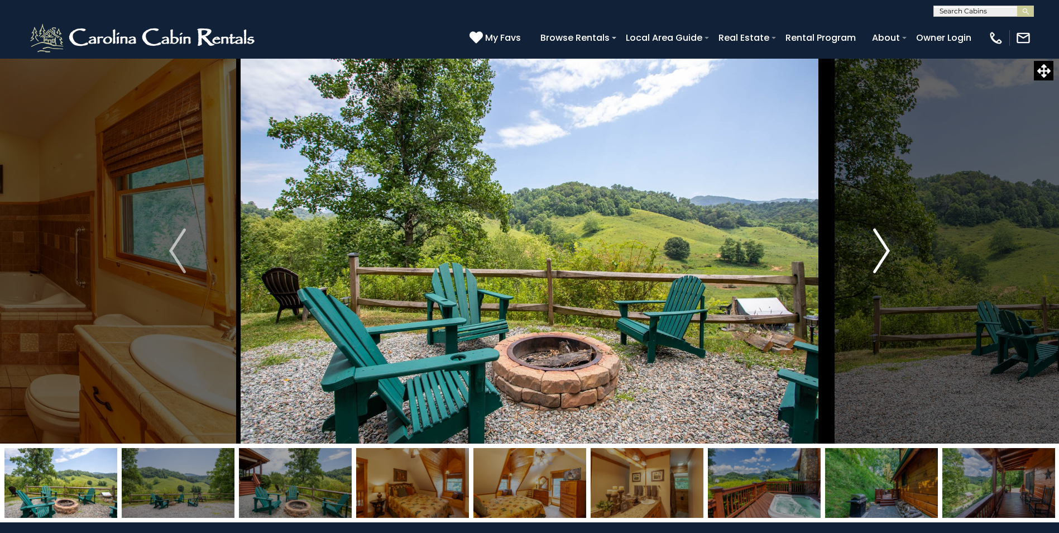
click at [884, 247] on img "Next" at bounding box center [881, 250] width 17 height 45
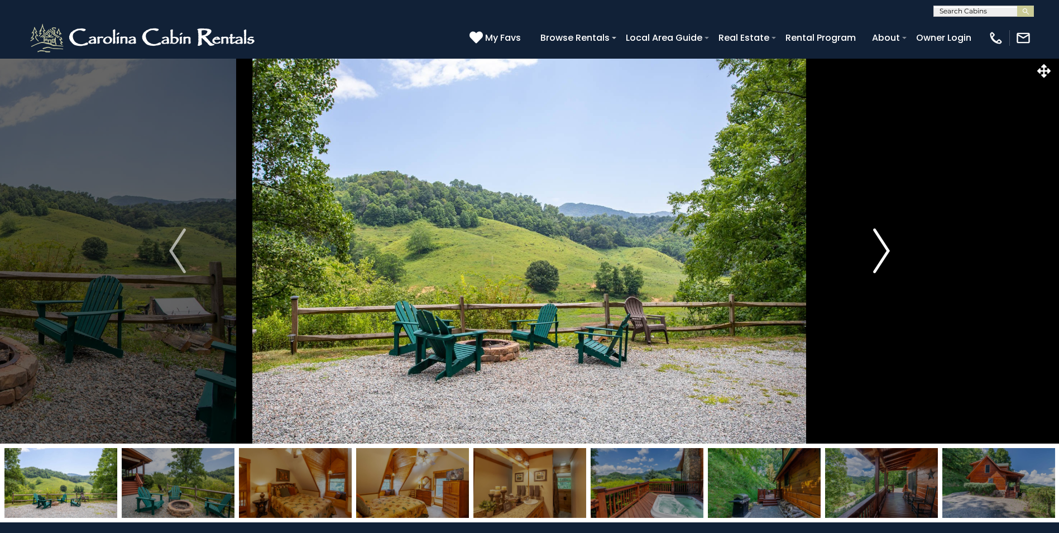
click at [884, 247] on img "Next" at bounding box center [881, 250] width 17 height 45
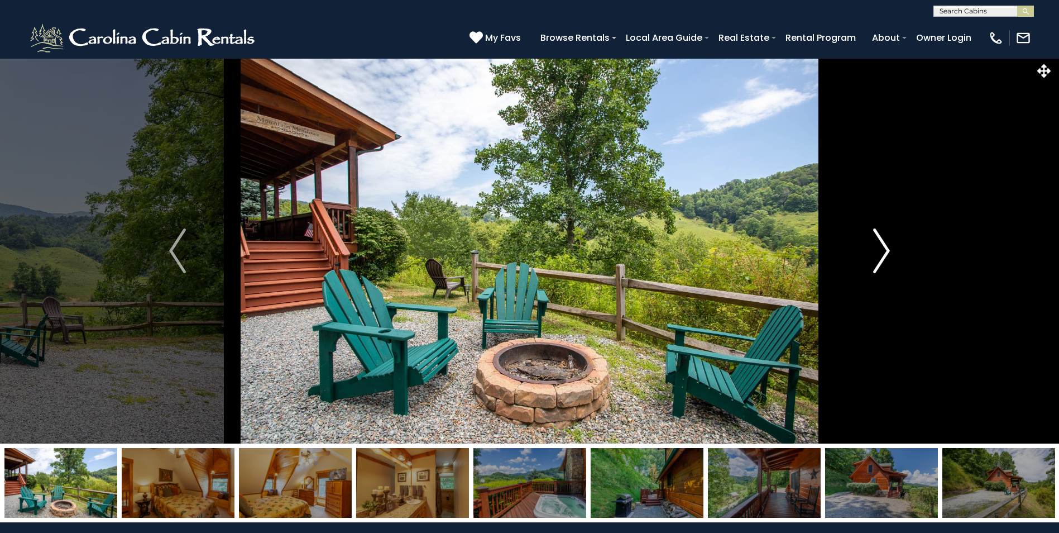
click at [884, 247] on img "Next" at bounding box center [881, 250] width 17 height 45
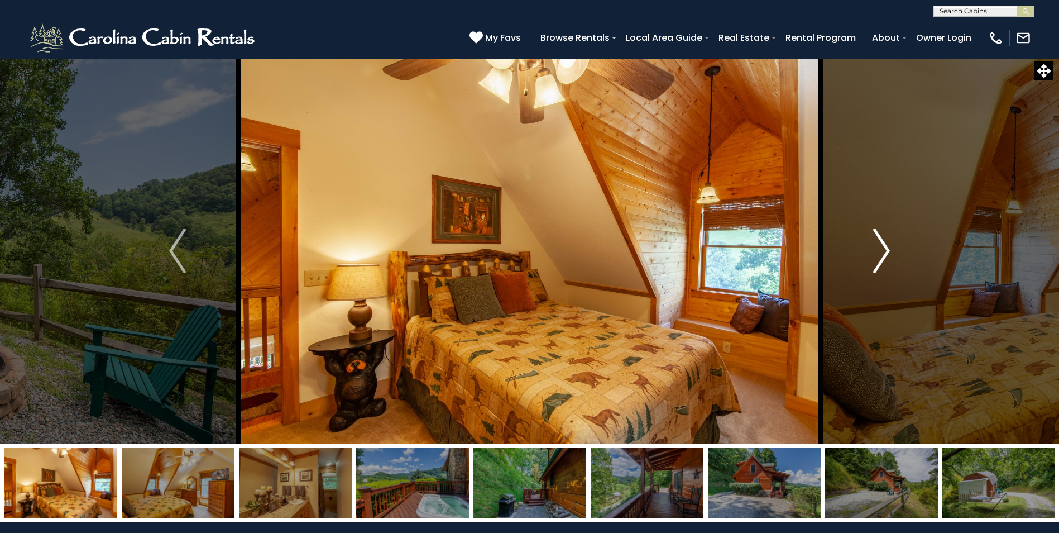
click at [884, 247] on img "Next" at bounding box center [881, 250] width 17 height 45
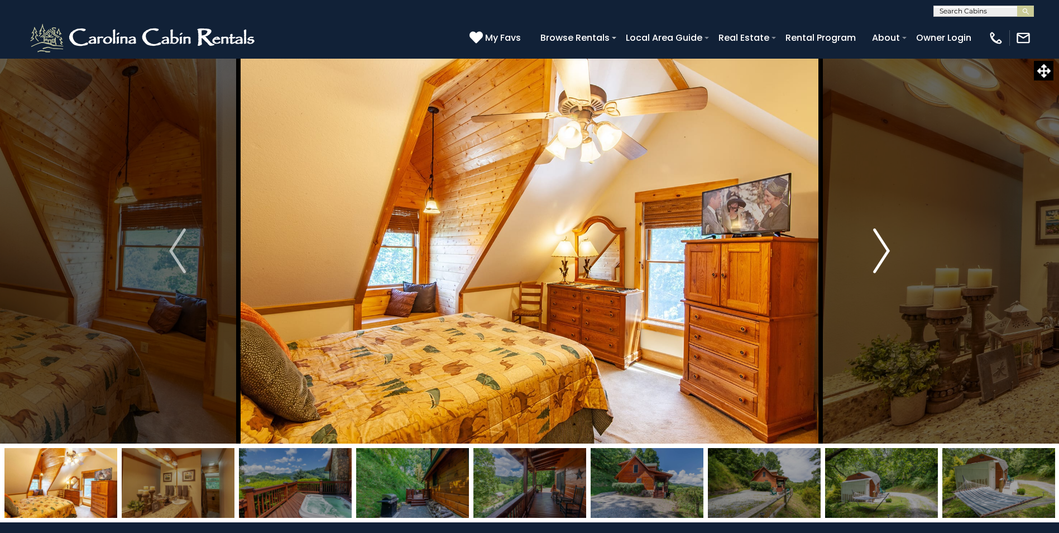
click at [884, 247] on img "Next" at bounding box center [881, 250] width 17 height 45
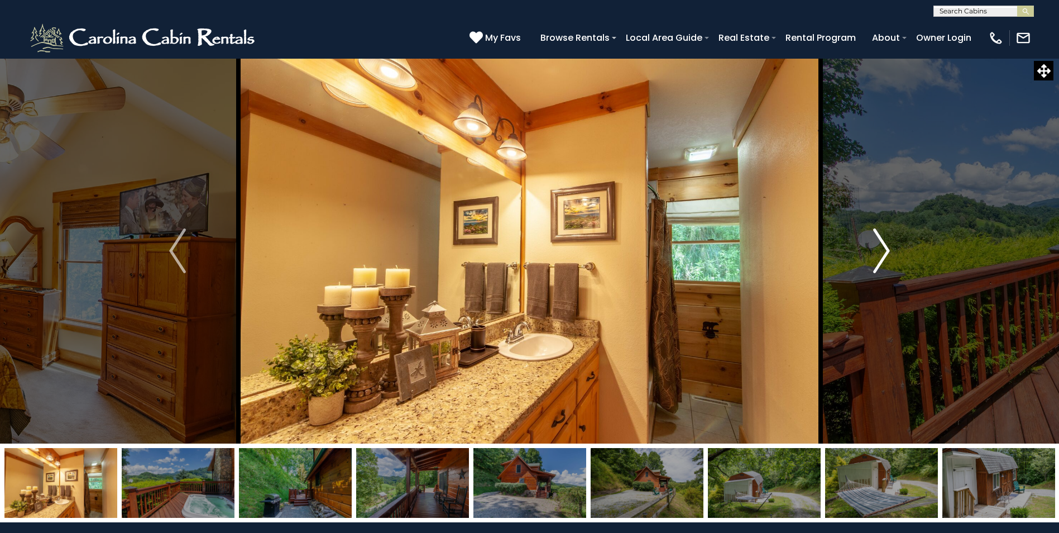
click at [884, 247] on img "Next" at bounding box center [881, 250] width 17 height 45
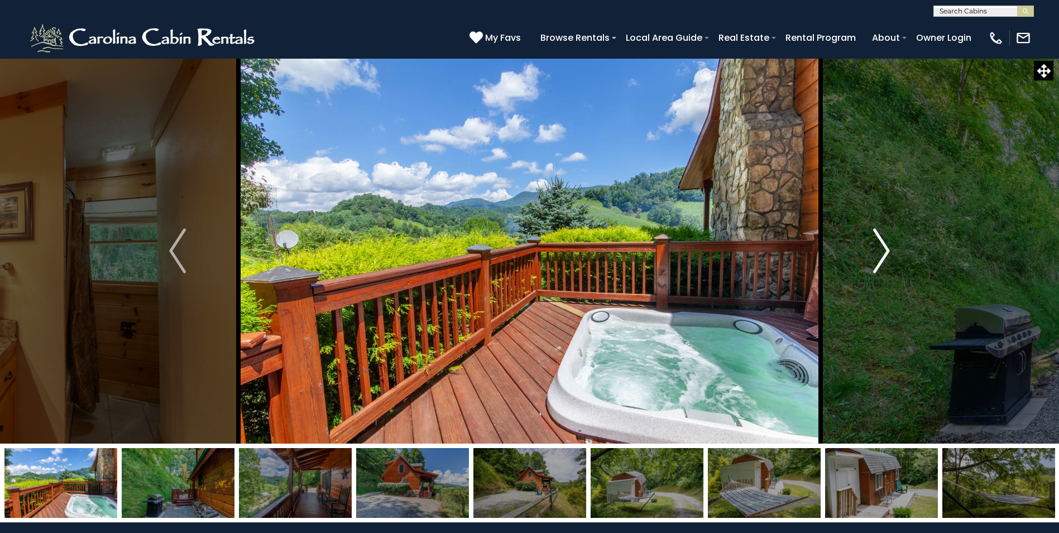
click at [884, 247] on img "Next" at bounding box center [881, 250] width 17 height 45
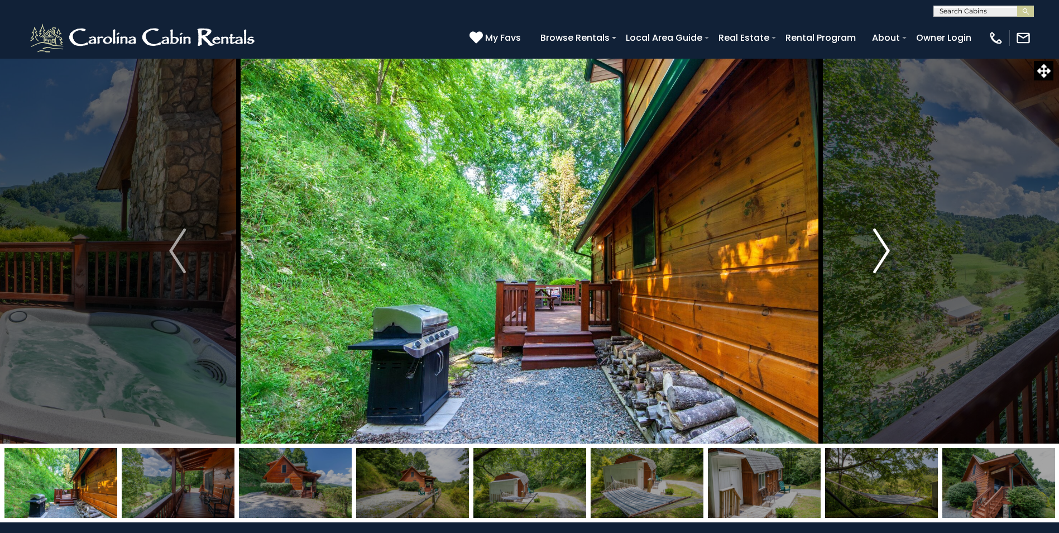
click at [884, 247] on img "Next" at bounding box center [881, 250] width 17 height 45
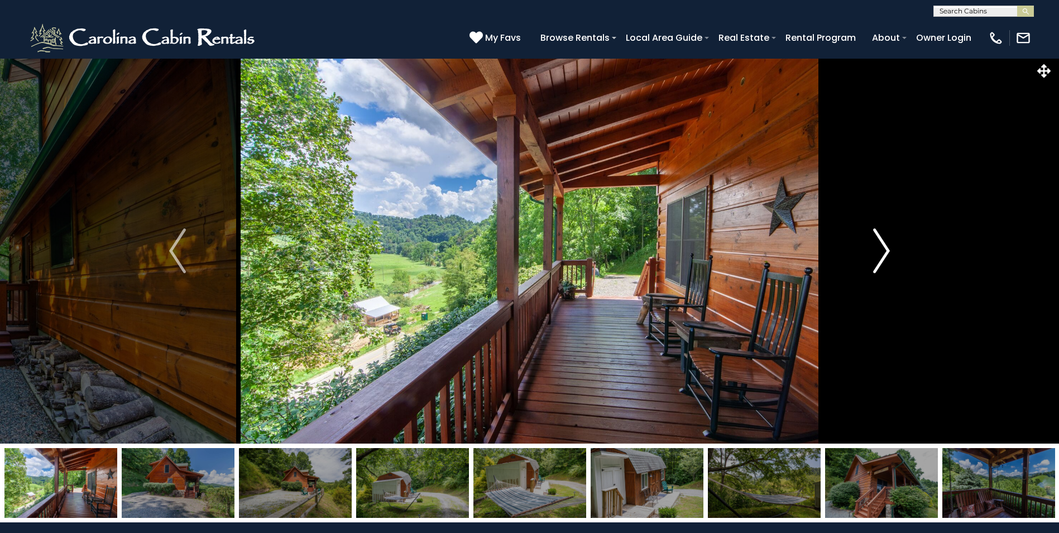
click at [884, 247] on img "Next" at bounding box center [881, 250] width 17 height 45
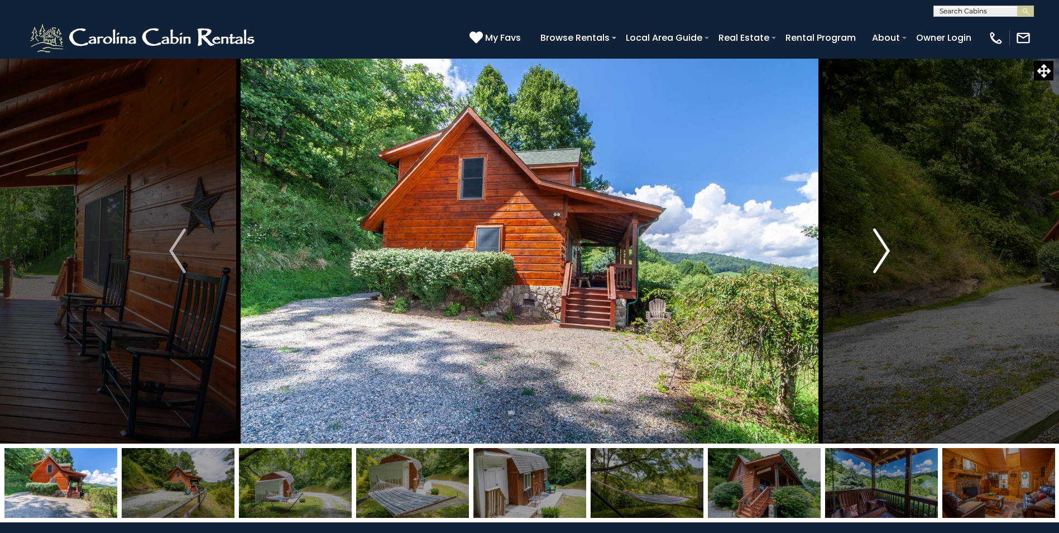
click at [884, 247] on img "Next" at bounding box center [881, 250] width 17 height 45
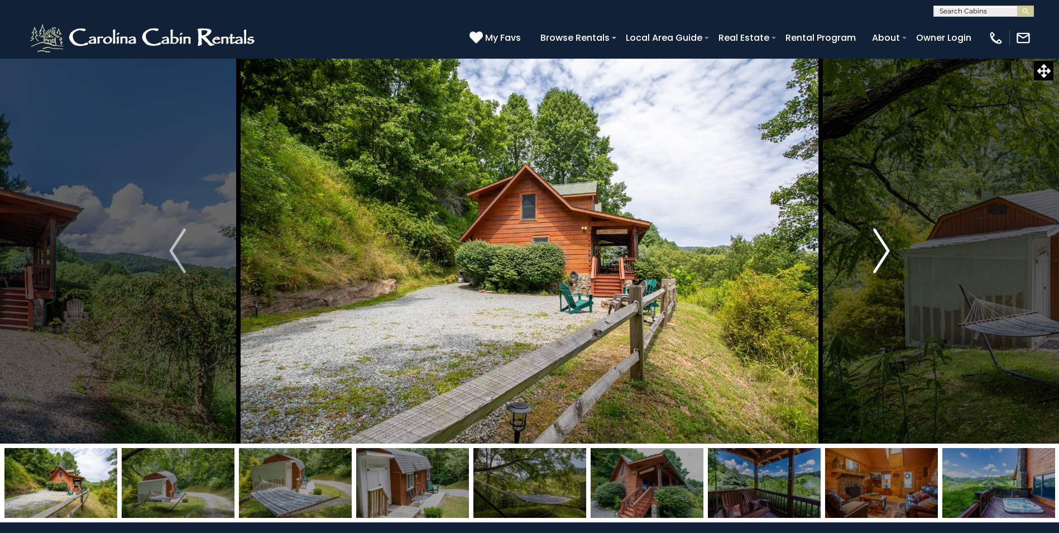
click at [884, 247] on img "Next" at bounding box center [881, 250] width 17 height 45
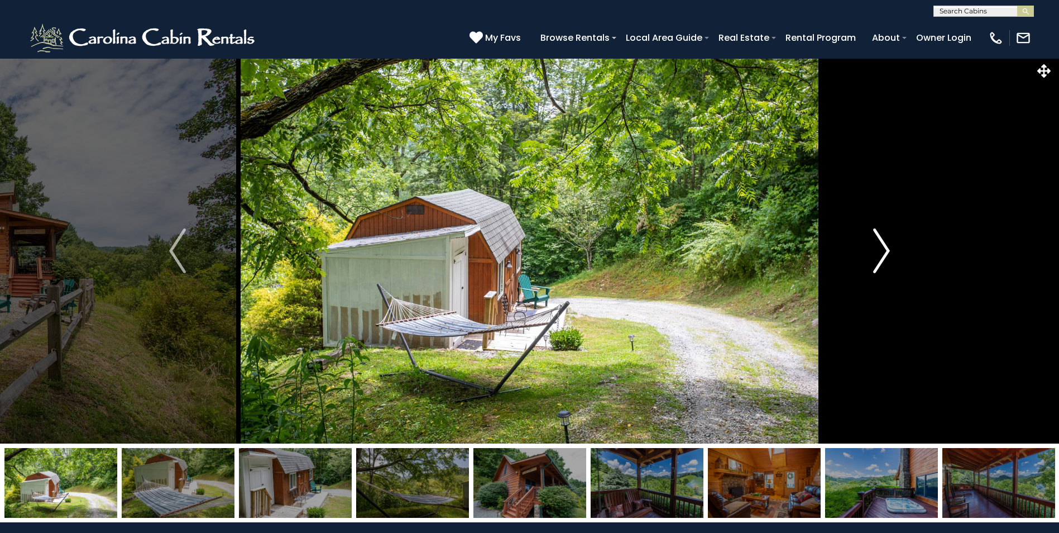
click at [884, 247] on img "Next" at bounding box center [881, 250] width 17 height 45
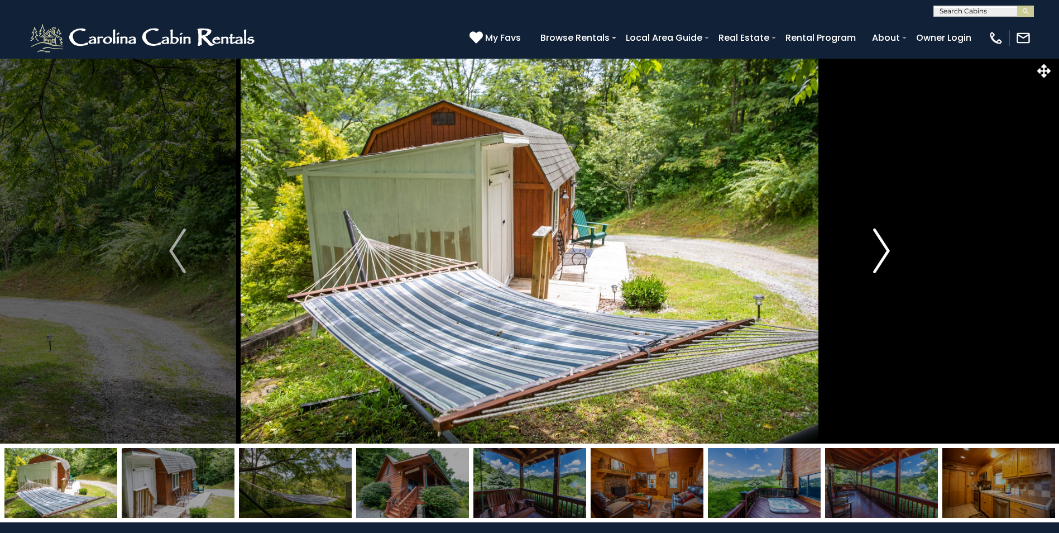
click at [884, 247] on img "Next" at bounding box center [881, 250] width 17 height 45
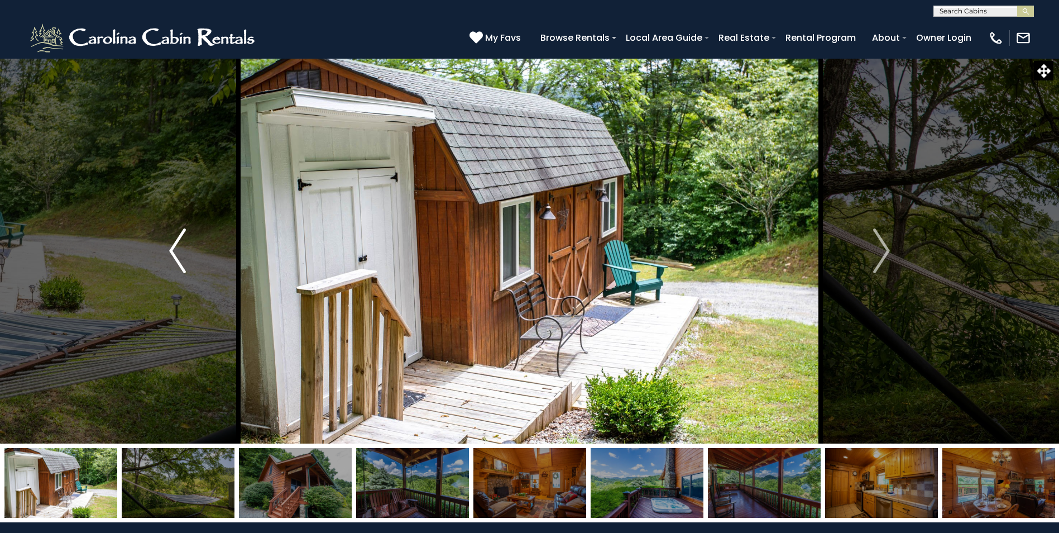
click at [176, 248] on img "Previous" at bounding box center [177, 250] width 17 height 45
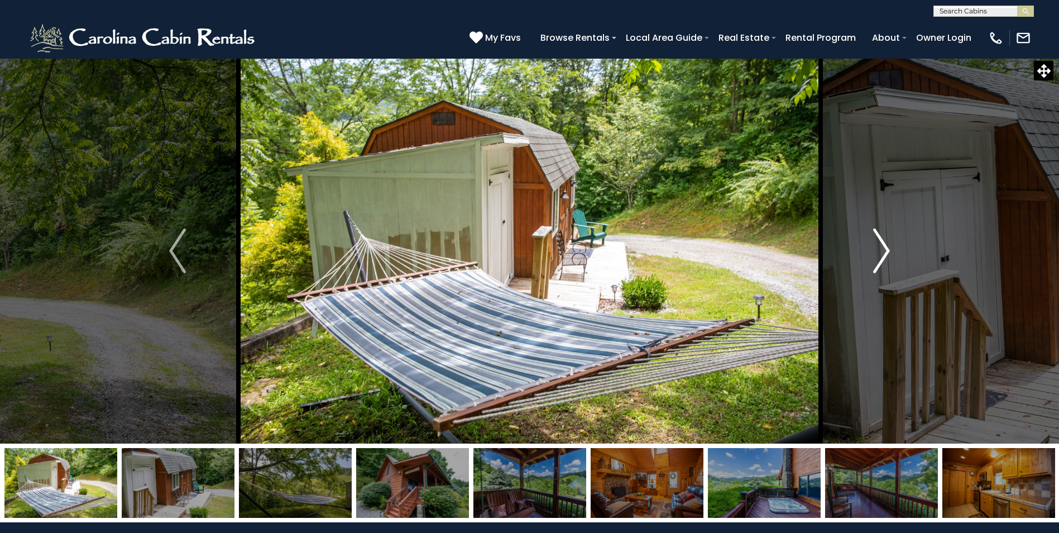
click at [874, 245] on img "Next" at bounding box center [881, 250] width 17 height 45
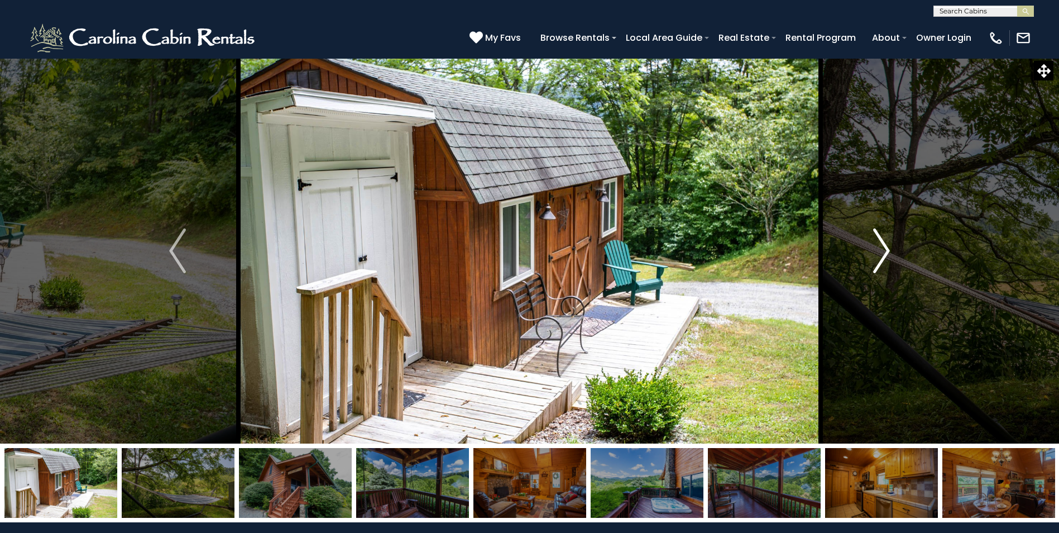
click at [884, 248] on img "Next" at bounding box center [881, 250] width 17 height 45
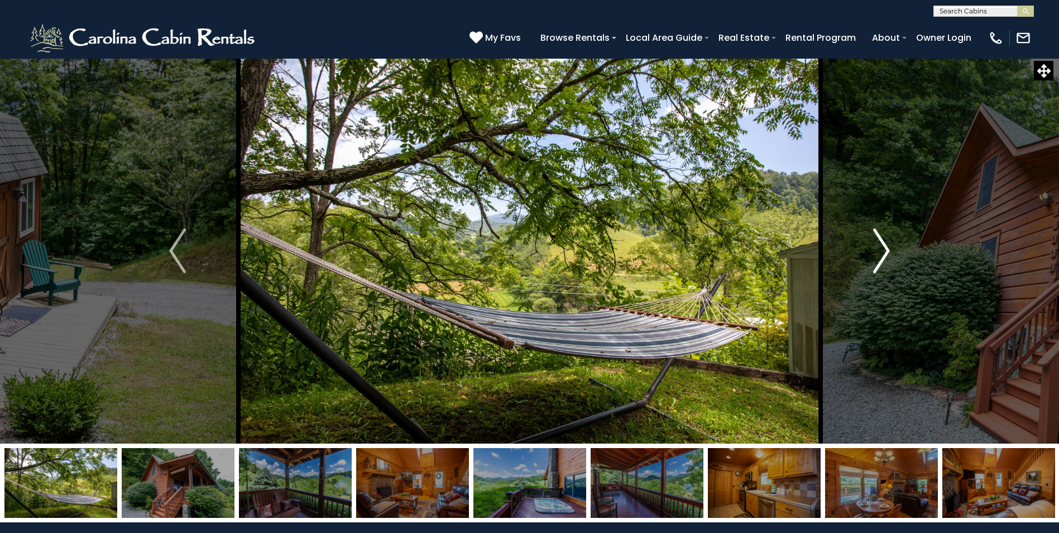
click at [884, 248] on img "Next" at bounding box center [881, 250] width 17 height 45
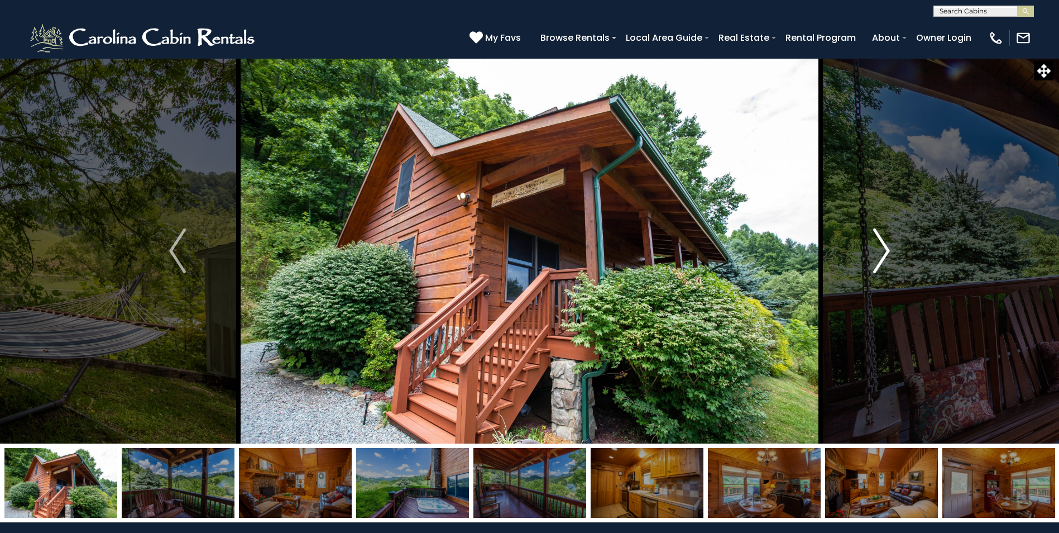
click at [884, 248] on img "Next" at bounding box center [881, 250] width 17 height 45
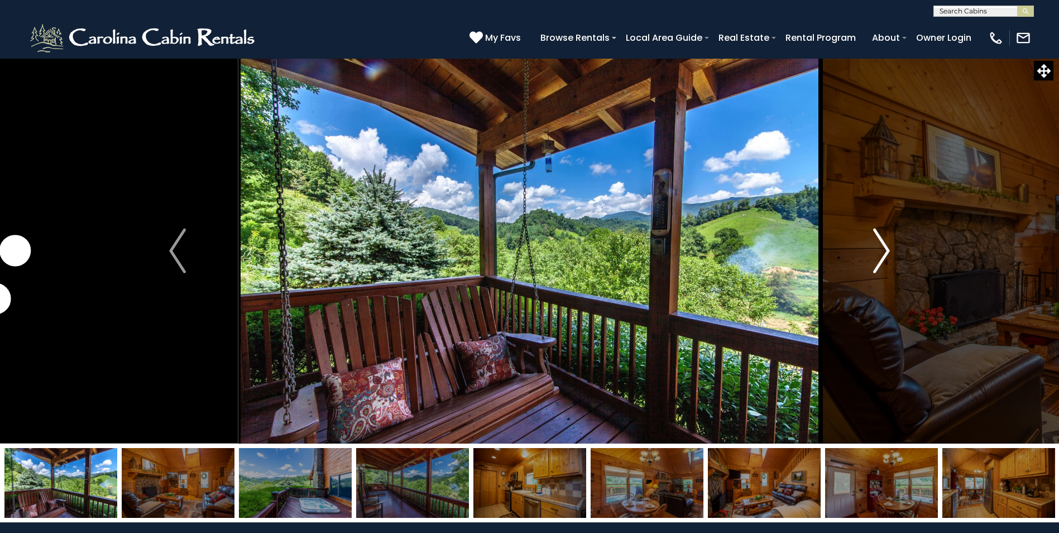
click at [884, 248] on img "Next" at bounding box center [881, 250] width 17 height 45
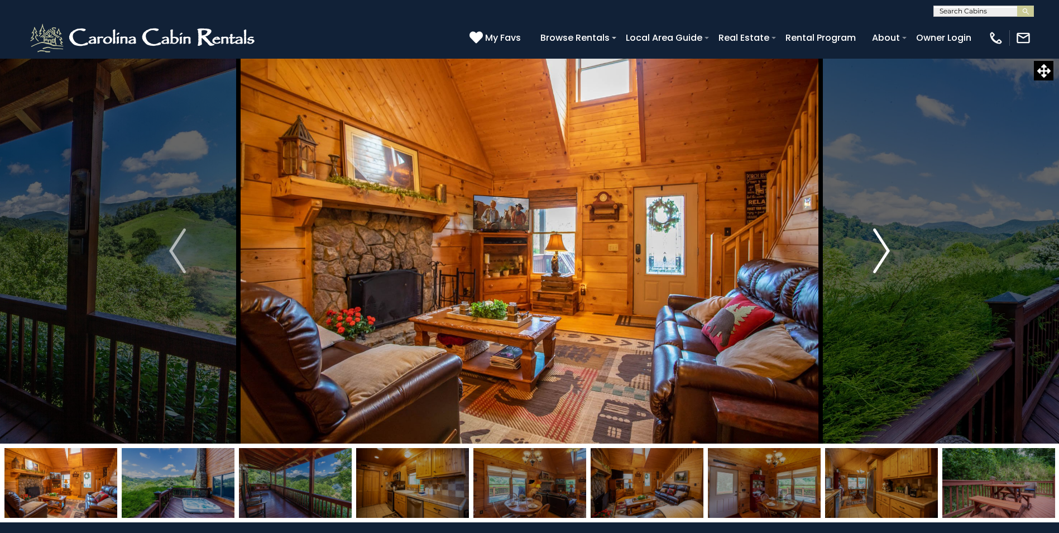
click at [884, 248] on img "Next" at bounding box center [881, 250] width 17 height 45
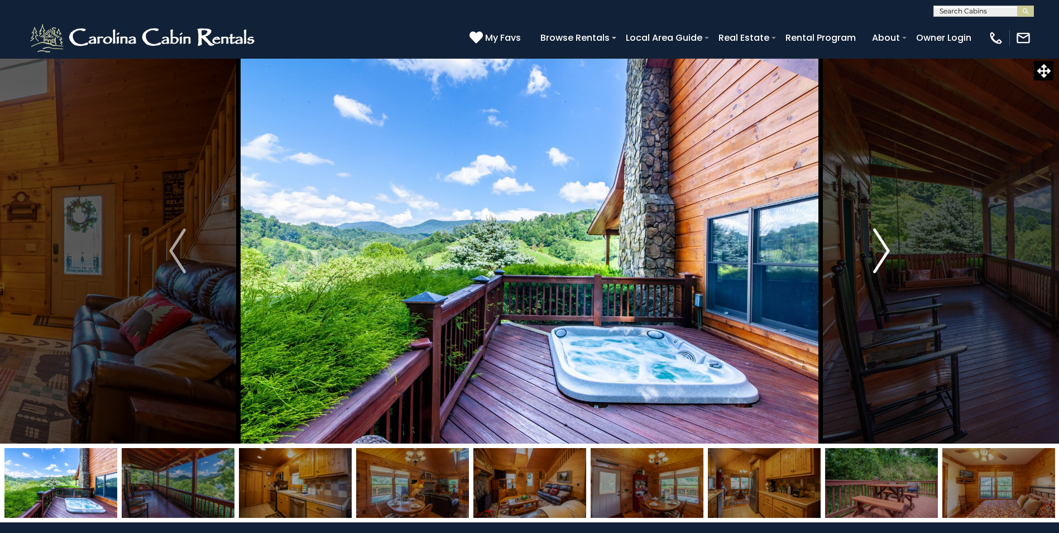
click at [884, 248] on img "Next" at bounding box center [881, 250] width 17 height 45
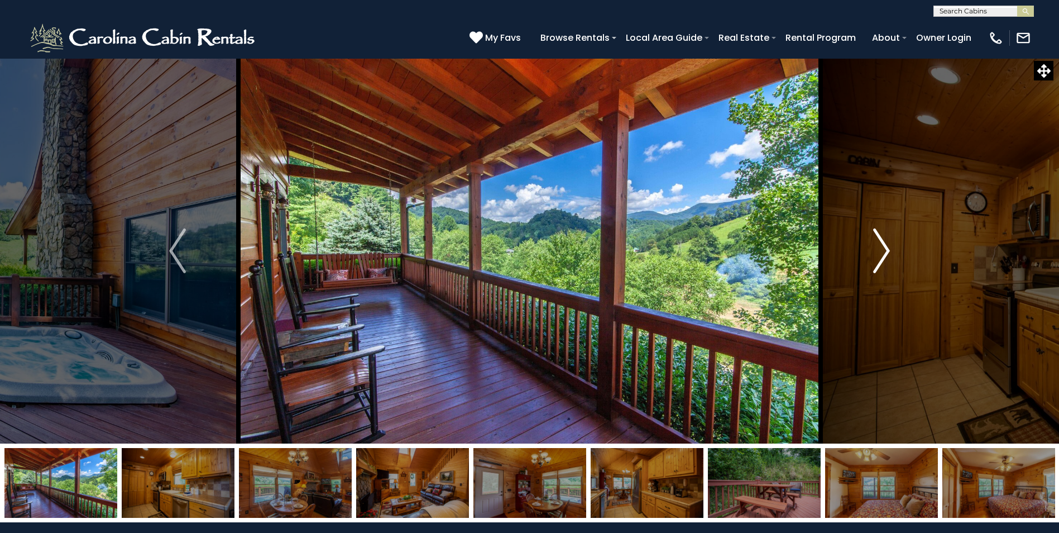
click at [884, 248] on img "Next" at bounding box center [881, 250] width 17 height 45
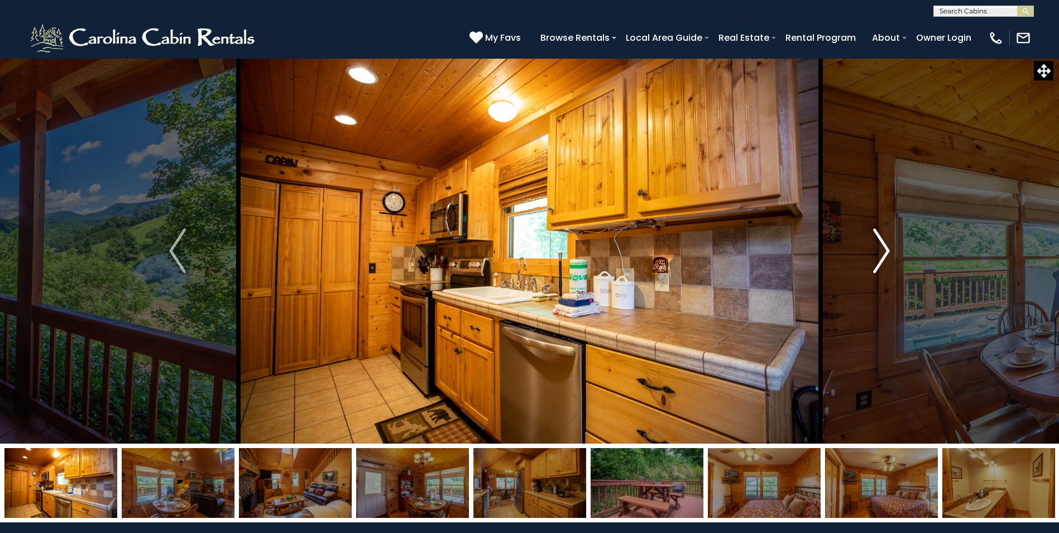
click at [884, 248] on img "Next" at bounding box center [881, 250] width 17 height 45
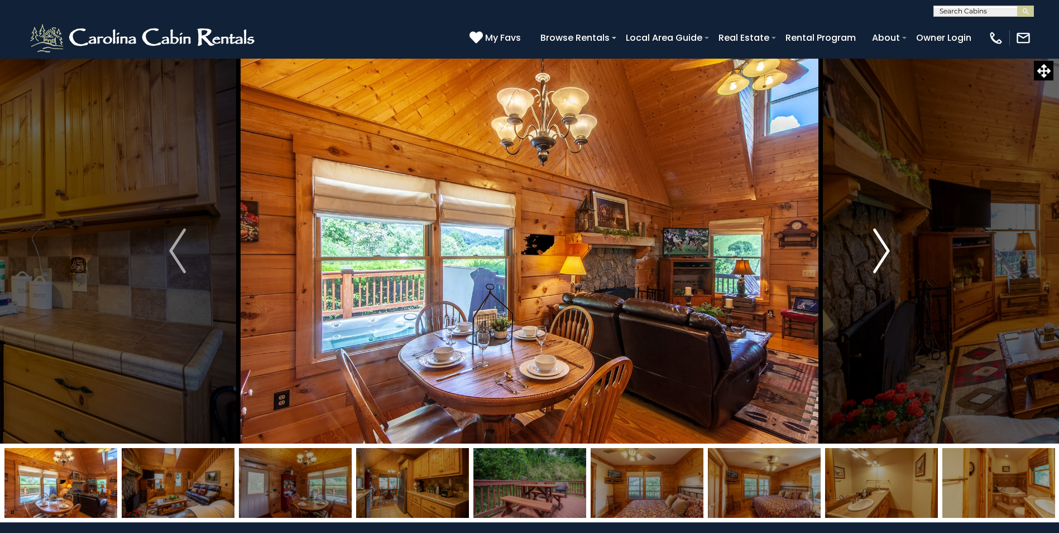
click at [887, 249] on img "Next" at bounding box center [881, 250] width 17 height 45
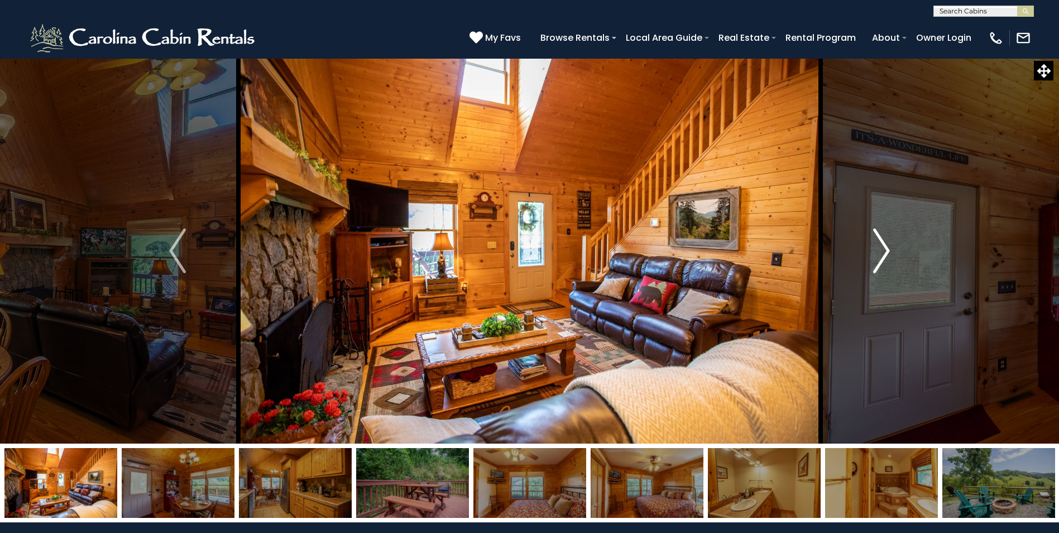
click at [884, 247] on img "Next" at bounding box center [881, 250] width 17 height 45
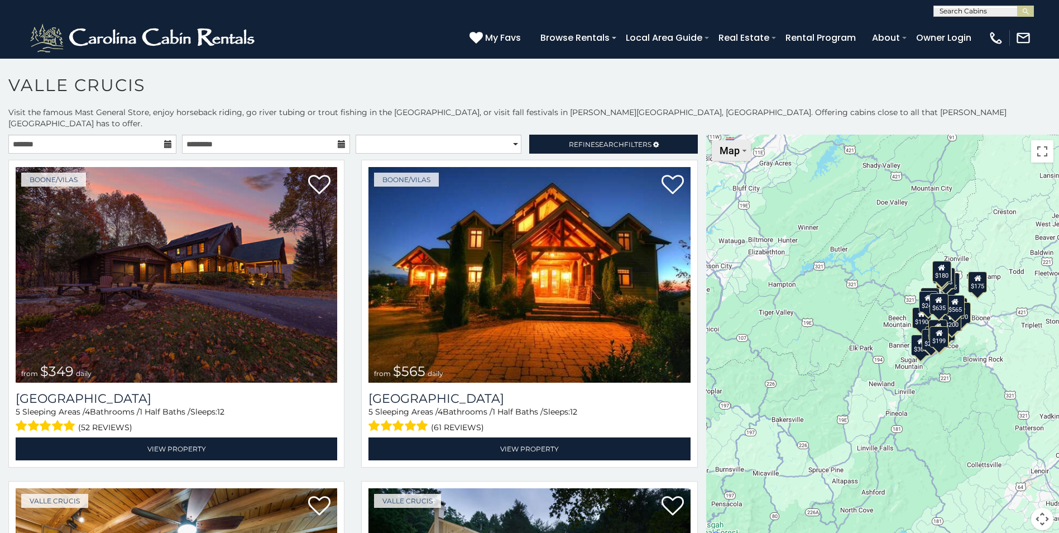
click at [726, 145] on span "Map" at bounding box center [730, 151] width 20 height 12
click at [923, 256] on div "$349 $565 $410 $635 $451 $400 $460 $525 $245 $305 $395 $210 $360 $210 $275 $230…" at bounding box center [882, 339] width 353 height 409
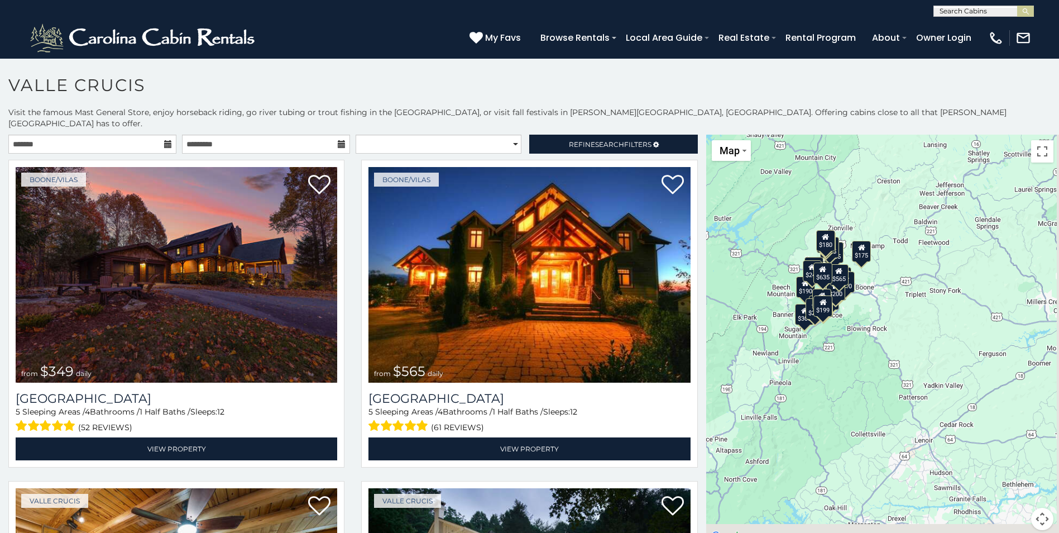
drag, startPoint x: 1008, startPoint y: 366, endPoint x: 885, endPoint y: 347, distance: 124.3
click at [878, 323] on div "$349 $565 $410 $635 $451 $400 $460 $525 $245 $305 $395 $210 $360 $210 $275 $230…" at bounding box center [882, 339] width 353 height 409
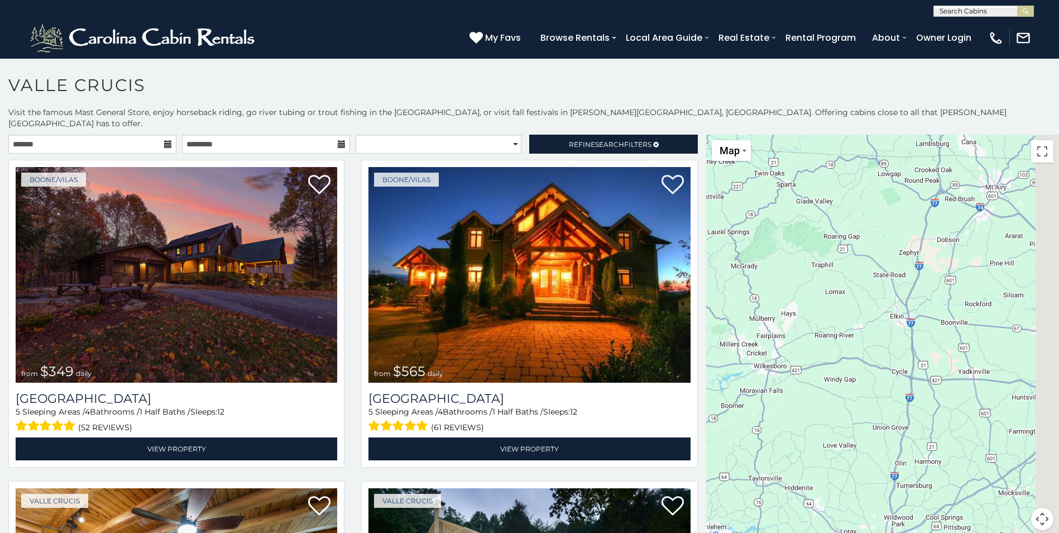
drag, startPoint x: 1013, startPoint y: 388, endPoint x: 696, endPoint y: 439, distance: 320.6
click at [697, 135] on main "**********" at bounding box center [529, 135] width 1059 height 0
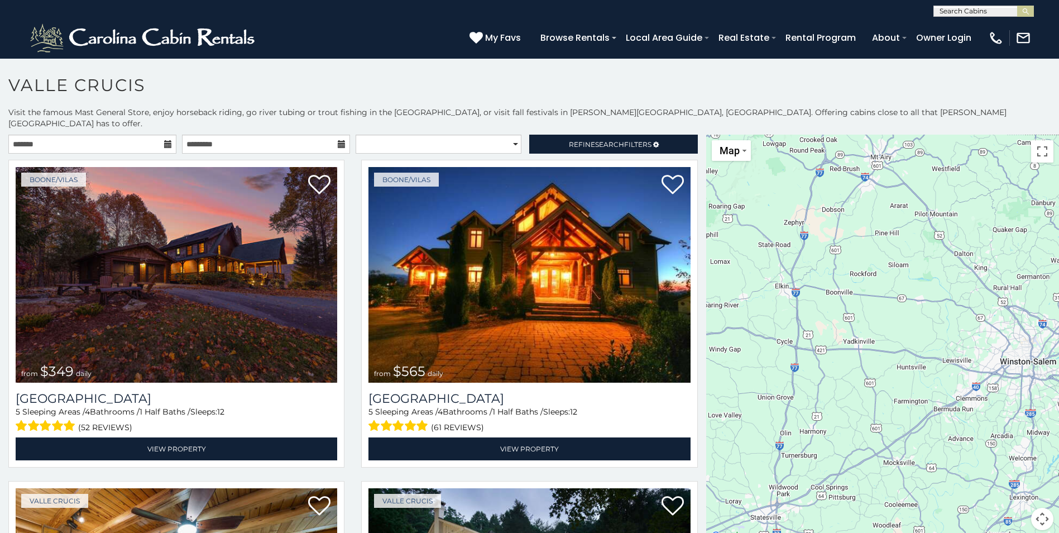
drag, startPoint x: 959, startPoint y: 337, endPoint x: 922, endPoint y: 305, distance: 49.5
click at [921, 304] on div "$349 $565 $410 $635 $451 $400 $460 $525 $245 $305 $395 $210 $360 $210 $275 $230…" at bounding box center [882, 339] width 353 height 409
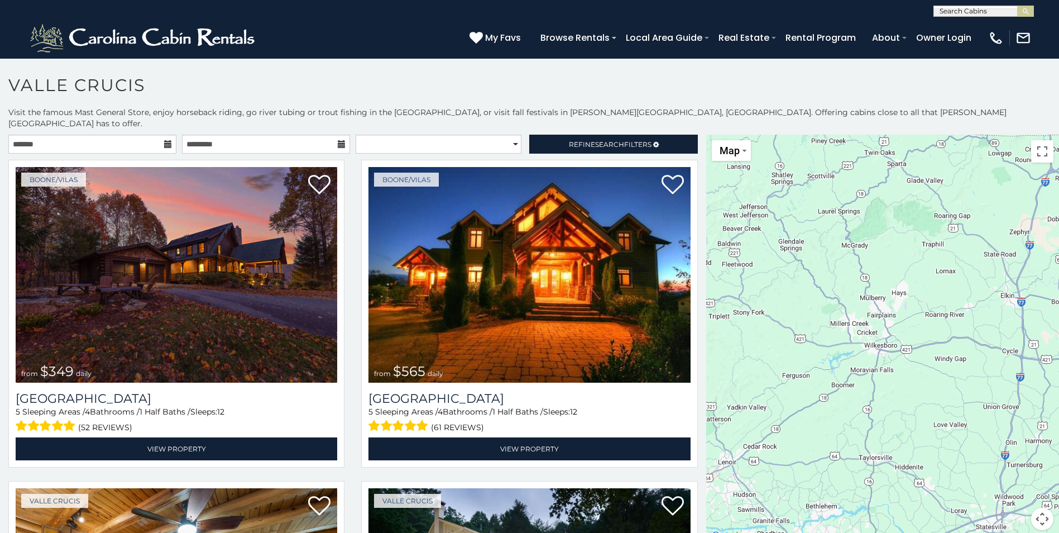
drag, startPoint x: 763, startPoint y: 310, endPoint x: 986, endPoint y: 325, distance: 223.8
click at [985, 325] on div "$349 $565 $410 $635 $451 $400 $460 $525 $245 $305 $395 $210 $360 $210 $275 $230…" at bounding box center [882, 339] width 353 height 409
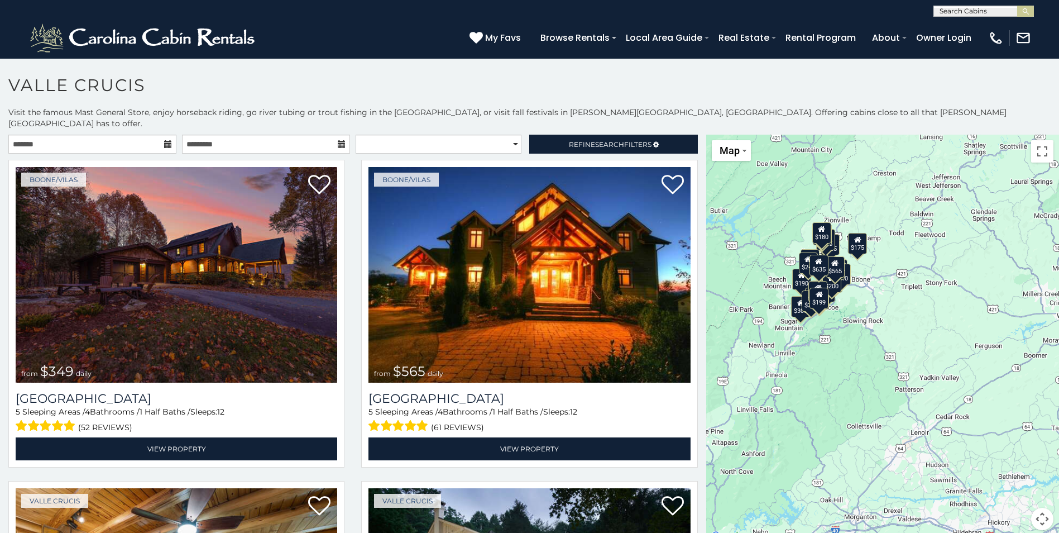
drag, startPoint x: 792, startPoint y: 326, endPoint x: 902, endPoint y: 315, distance: 110.4
click at [902, 315] on div "$349 $565 $410 $635 $451 $400 $460 $525 $245 $305 $395 $210 $360 $210 $275 $230…" at bounding box center [882, 339] width 353 height 409
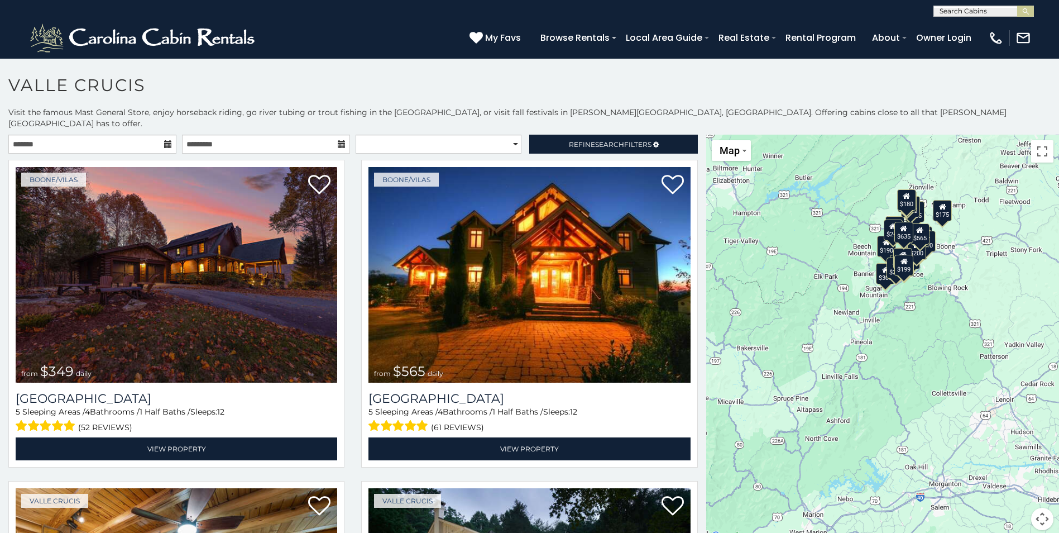
drag, startPoint x: 832, startPoint y: 331, endPoint x: 842, endPoint y: 323, distance: 11.9
click at [842, 323] on div "$349 $565 $410 $635 $451 $400 $460 $525 $245 $305 $395 $210 $360 $210 $275 $230…" at bounding box center [882, 339] width 353 height 409
